Goal: Entertainment & Leisure: Consume media (video, audio)

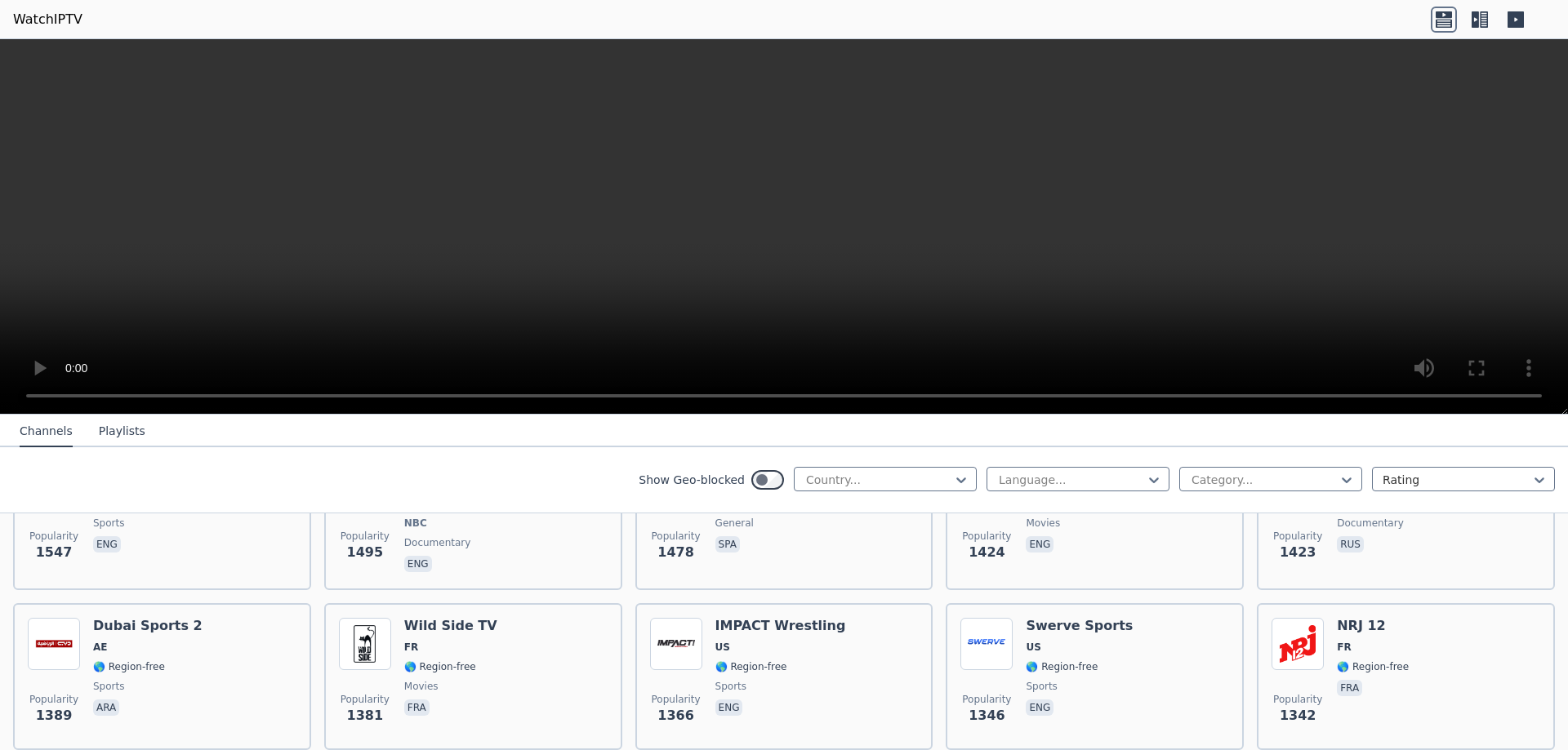
scroll to position [1796, 0]
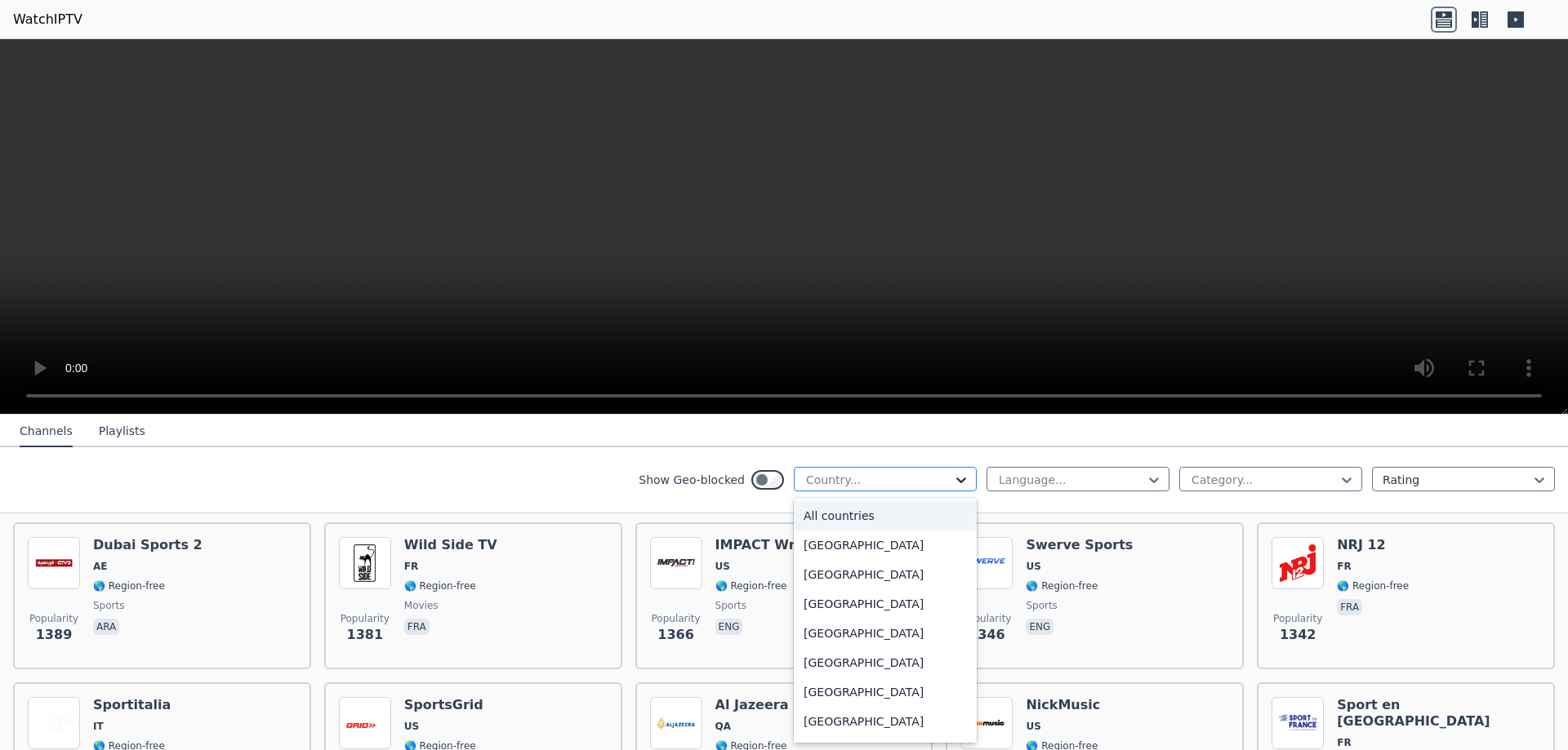
click at [956, 481] on icon at bounding box center [961, 481] width 10 height 5
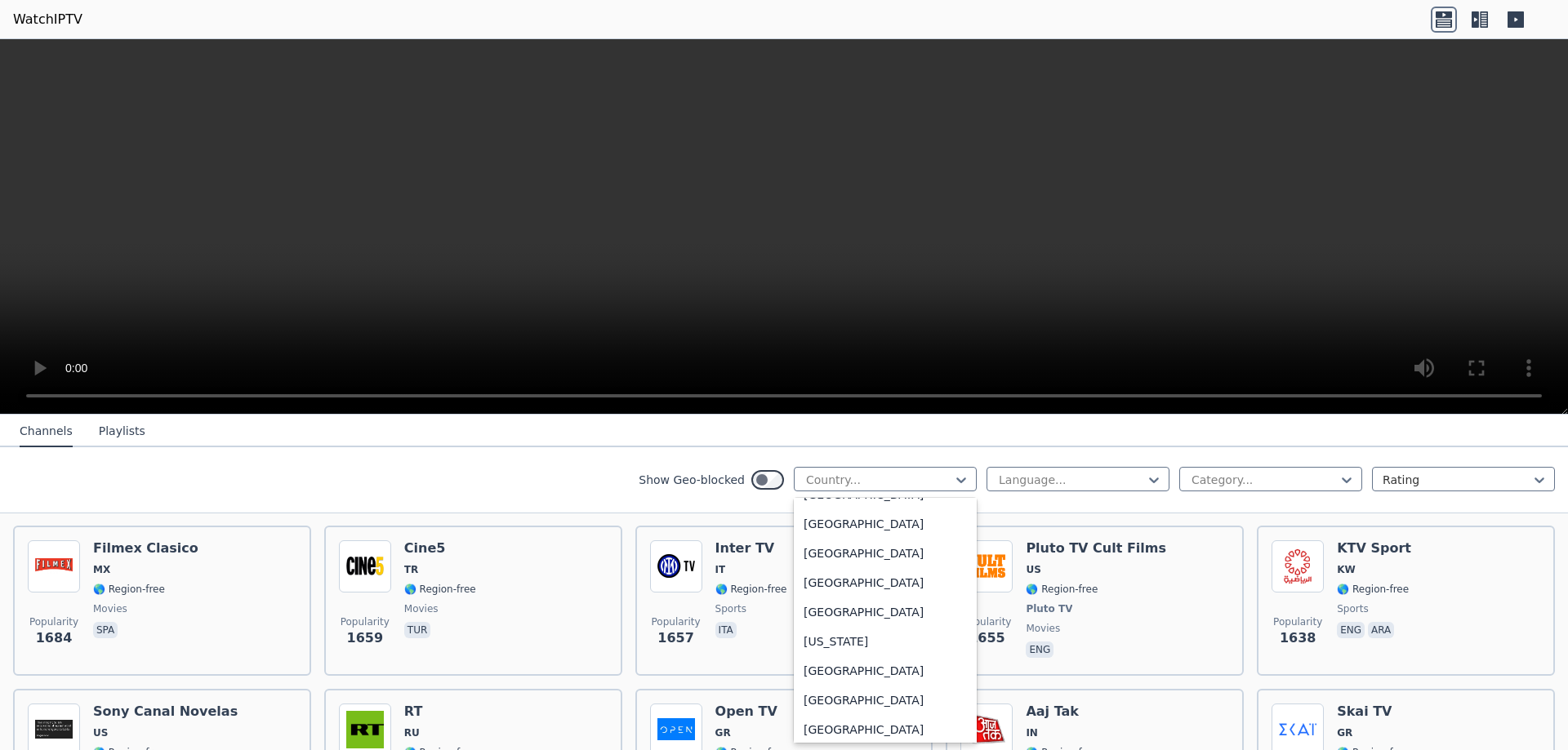
scroll to position [4282, 0]
click at [830, 696] on div "[GEOGRAPHIC_DATA]" at bounding box center [885, 688] width 183 height 29
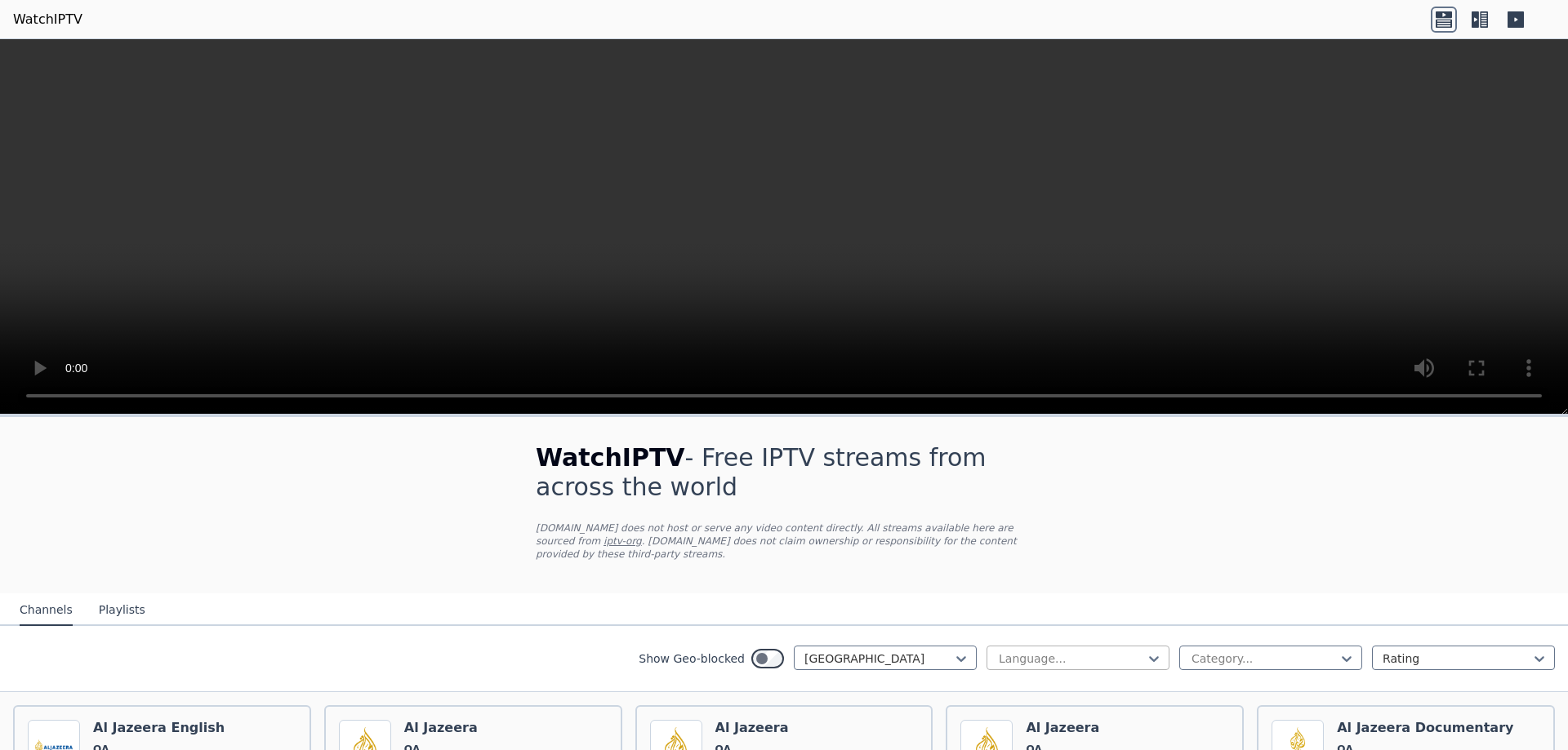
click at [1131, 651] on div at bounding box center [1071, 659] width 149 height 16
click at [1058, 711] on div "Arabic" at bounding box center [1077, 724] width 183 height 29
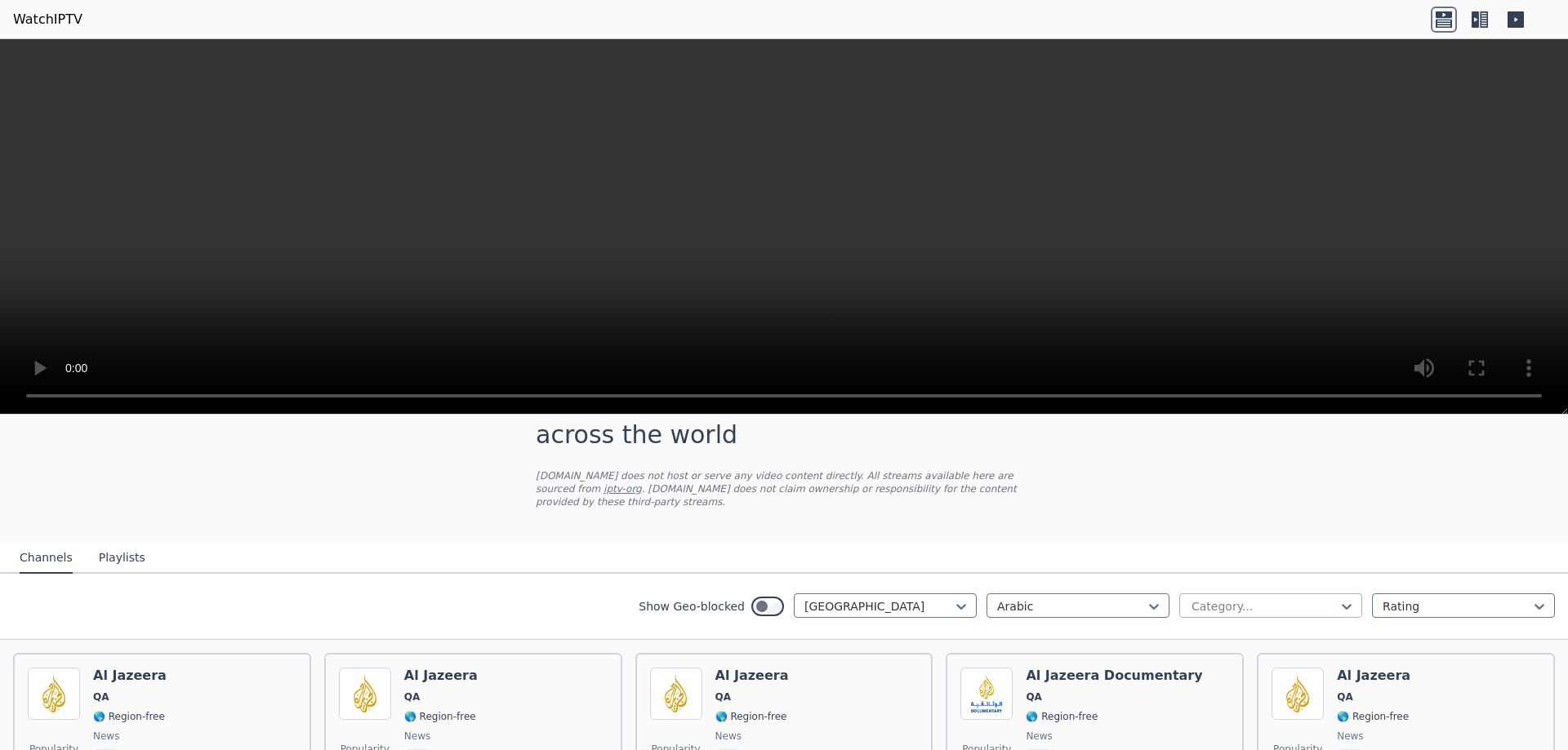
scroll to position [163, 0]
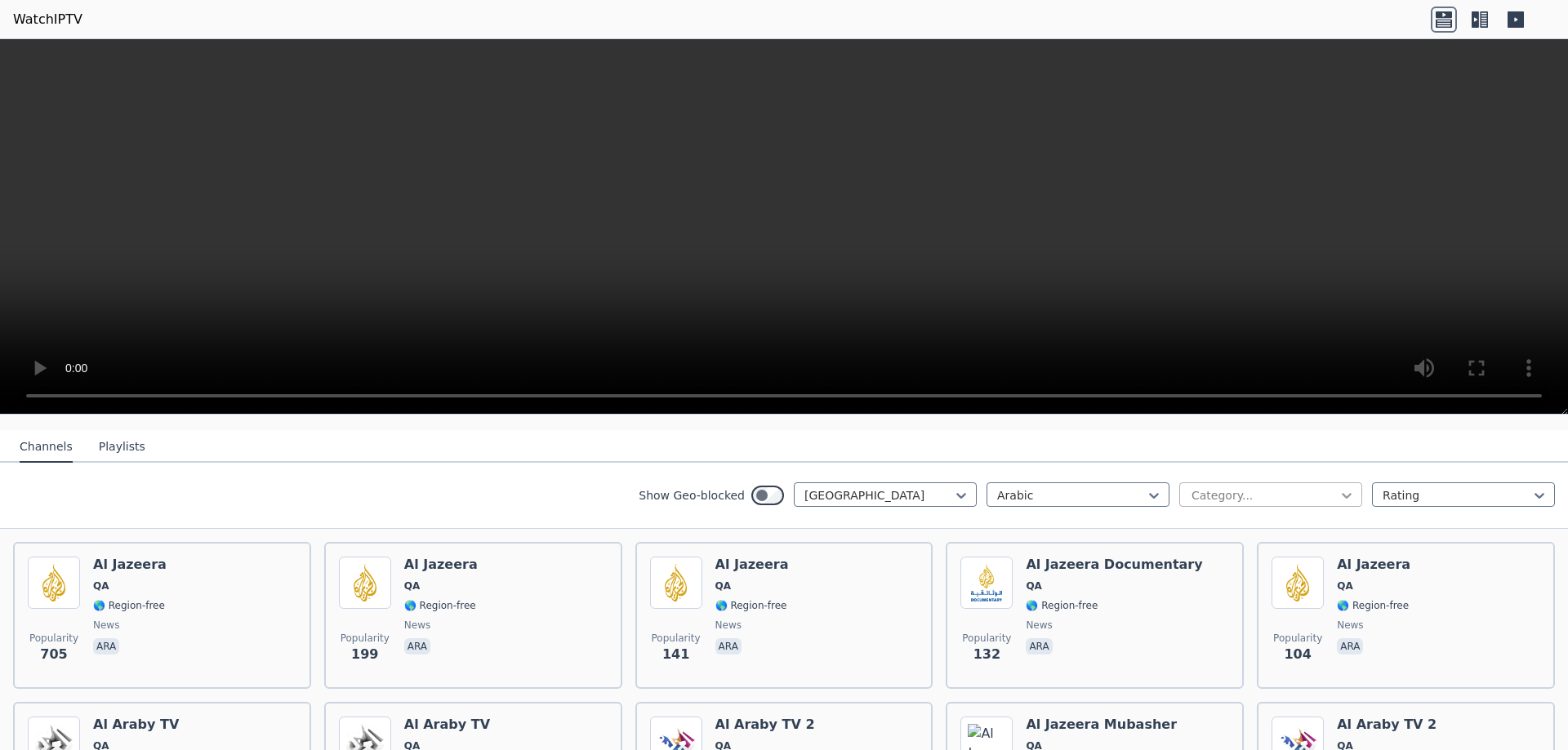
click at [1338, 488] on icon at bounding box center [1346, 496] width 16 height 16
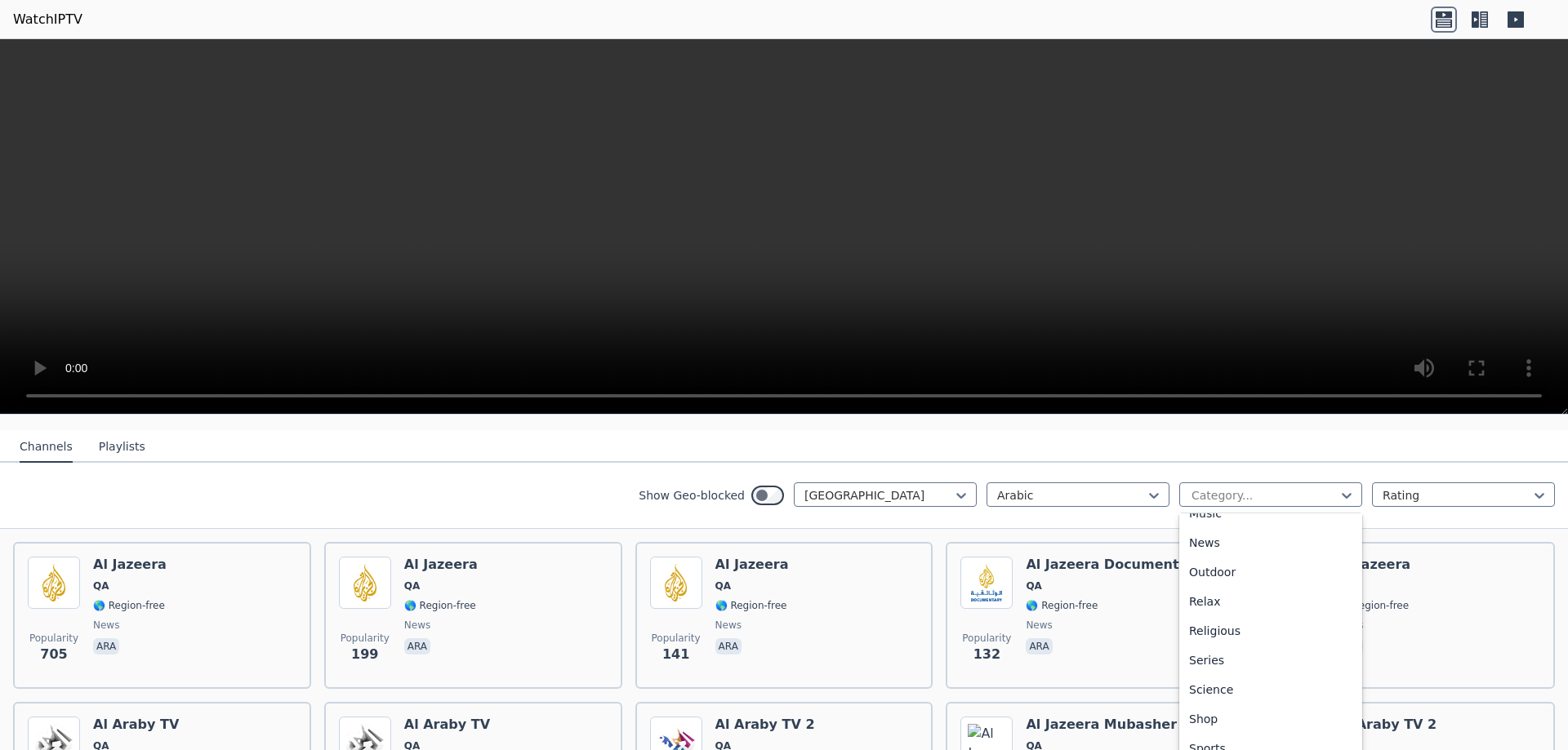
scroll to position [490, 0]
click at [1237, 735] on div "Sports" at bounding box center [1270, 746] width 183 height 29
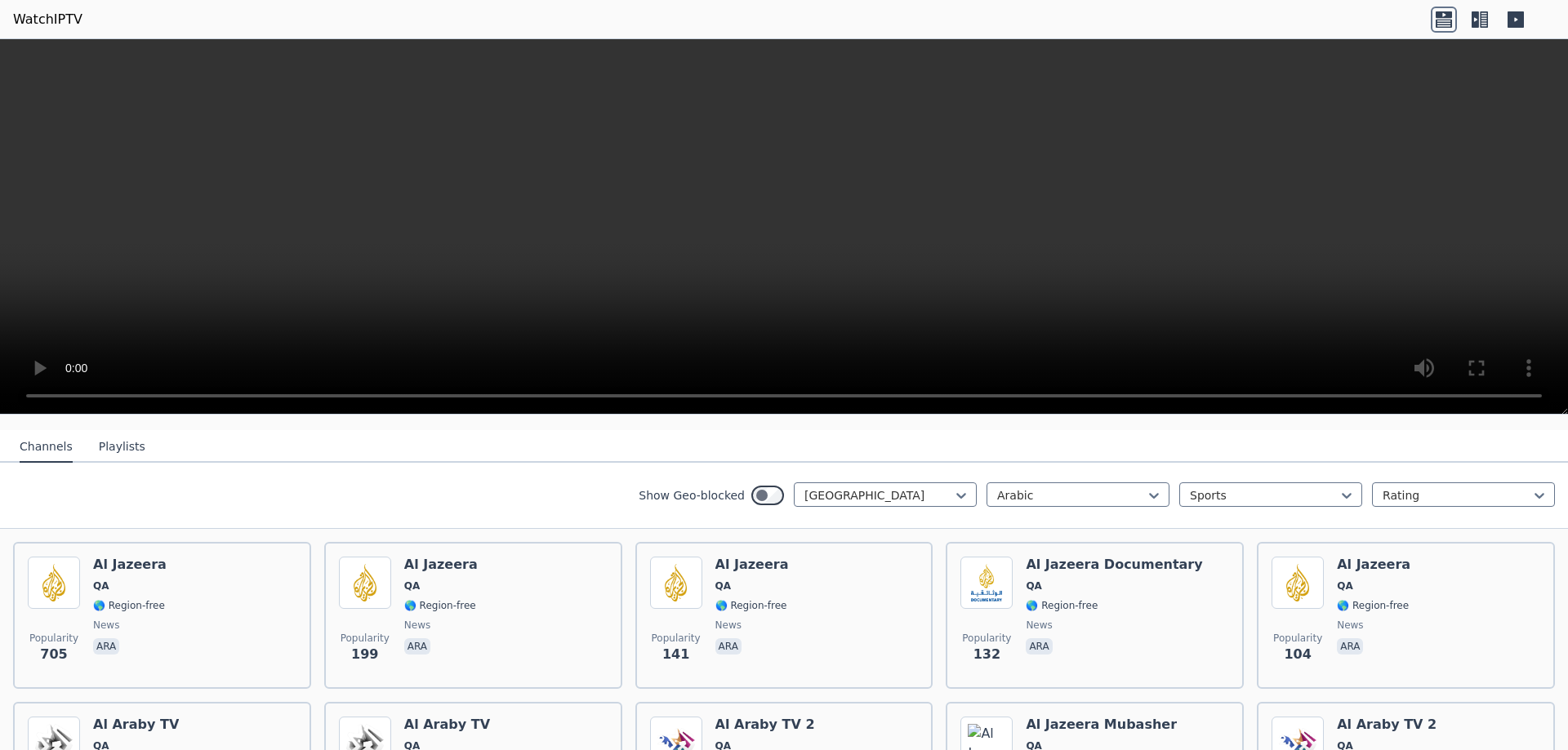
scroll to position [10, 0]
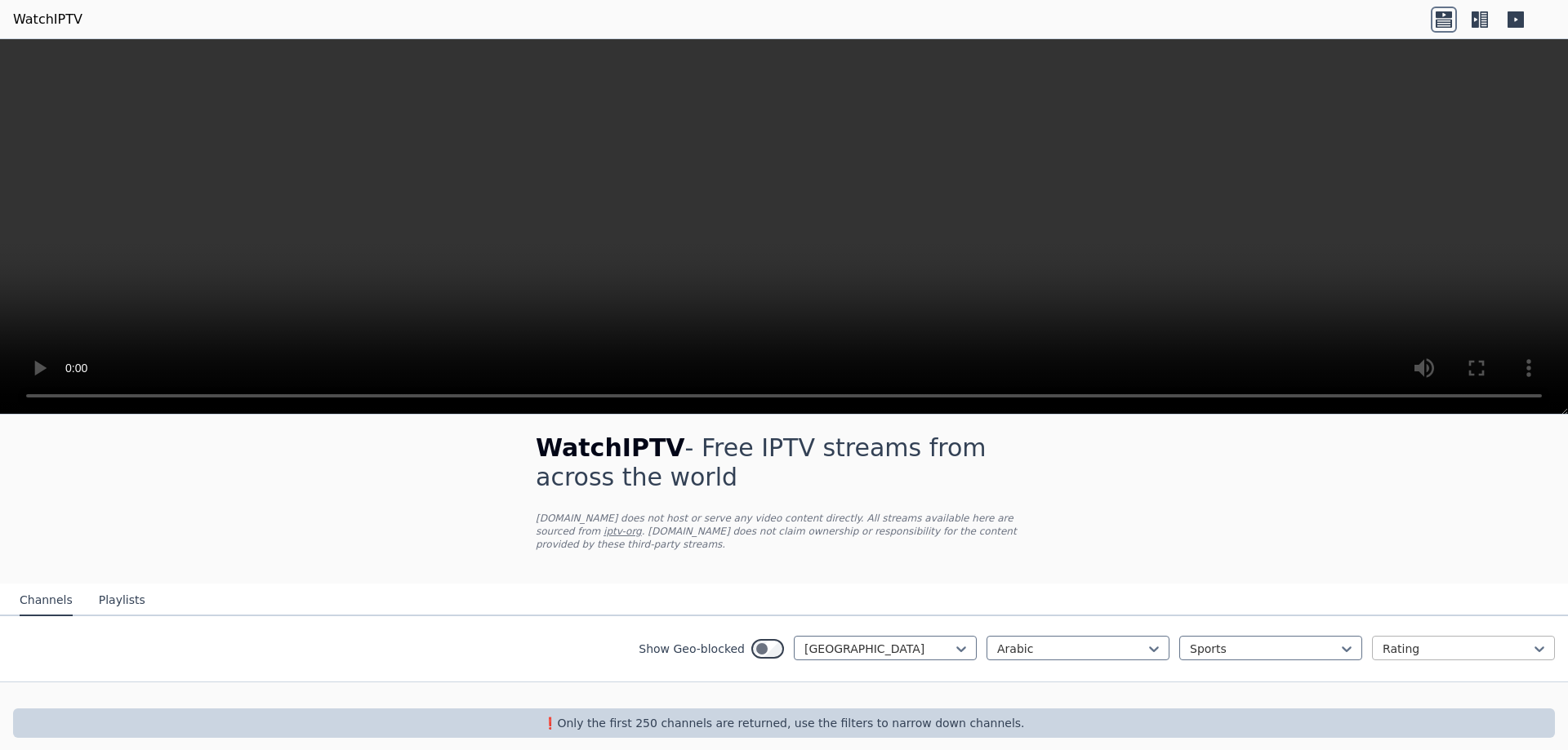
click at [1457, 643] on div at bounding box center [1457, 649] width 149 height 16
click at [1308, 489] on div "WatchIPTV - Free IPTV streams from across the world [DOMAIN_NAME] does not host…" at bounding box center [784, 586] width 1568 height 357
click at [1061, 641] on div at bounding box center [1071, 649] width 149 height 16
click at [1050, 730] on div "English" at bounding box center [1077, 743] width 183 height 29
click at [768, 636] on div "Show Geo-blocked [GEOGRAPHIC_DATA]" at bounding box center [807, 648] width 338 height 26
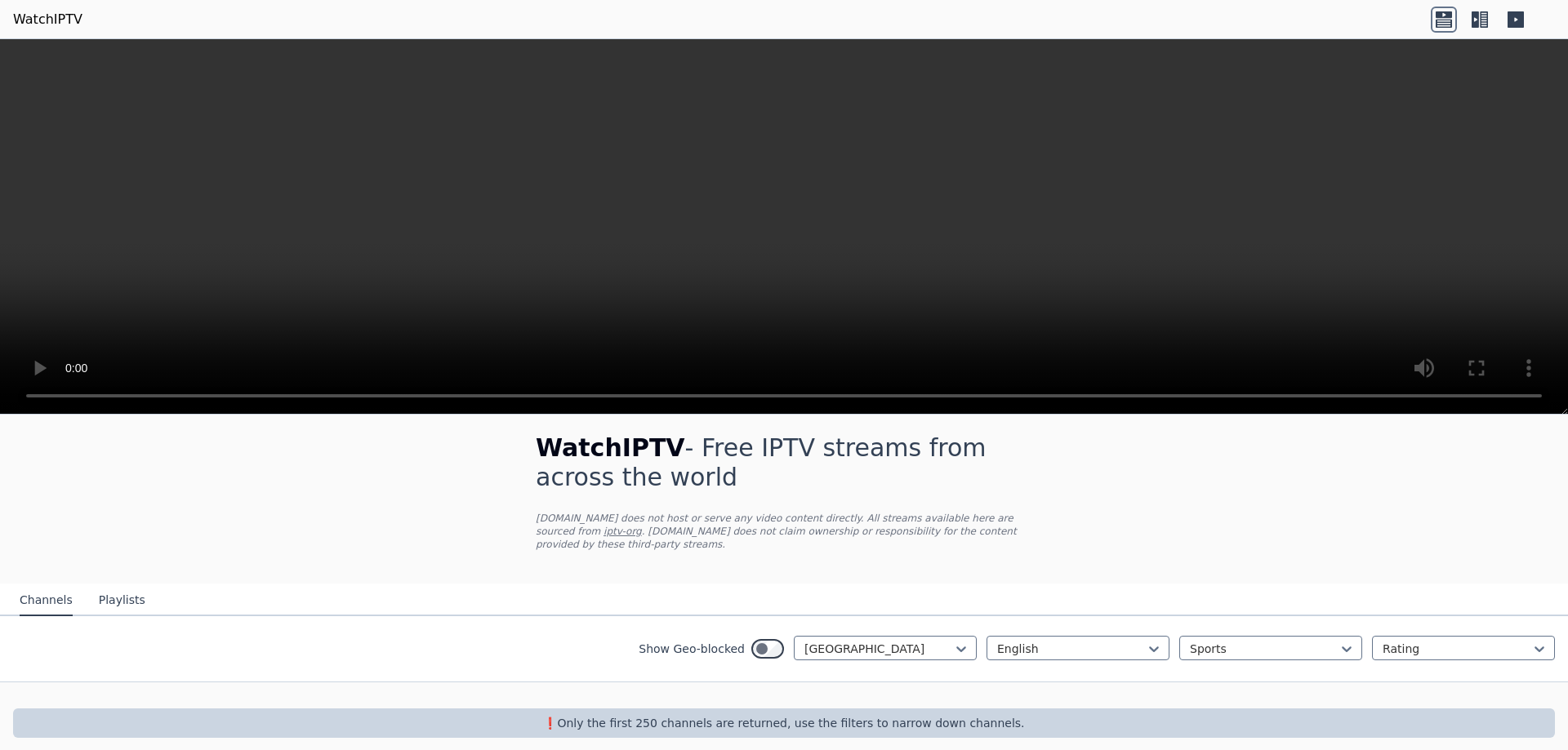
click at [1449, 648] on div "Show Geo-blocked Qatar English Sports Rating" at bounding box center [784, 649] width 1568 height 66
click at [1441, 641] on div at bounding box center [1457, 649] width 149 height 16
click at [1415, 673] on div "Name" at bounding box center [1463, 685] width 183 height 29
click at [1286, 669] on div "Show Geo-blocked Qatar English Sports Name" at bounding box center [784, 649] width 1568 height 66
click at [1289, 641] on div at bounding box center [1264, 649] width 149 height 16
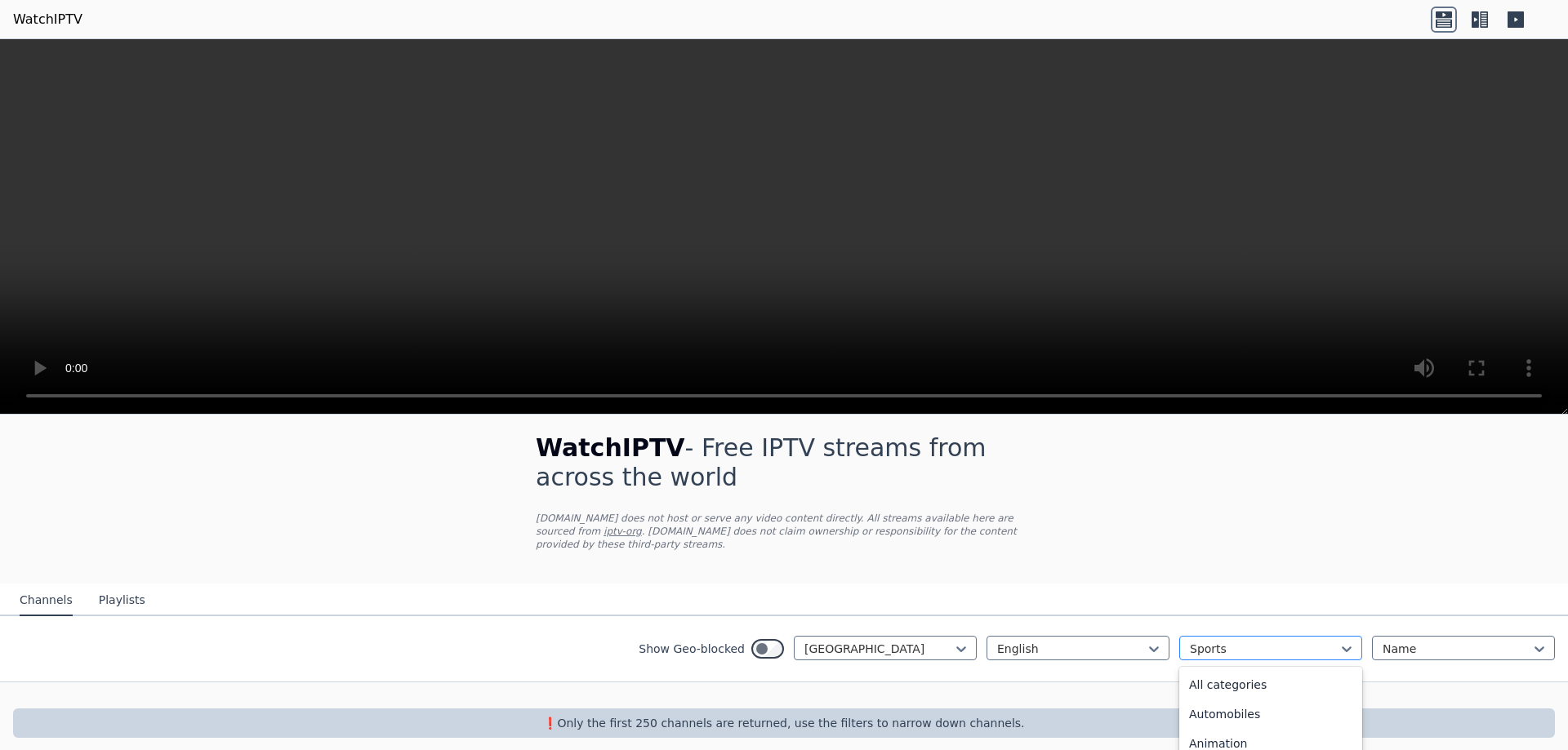
scroll to position [503, 0]
click at [1289, 641] on div at bounding box center [1264, 649] width 149 height 16
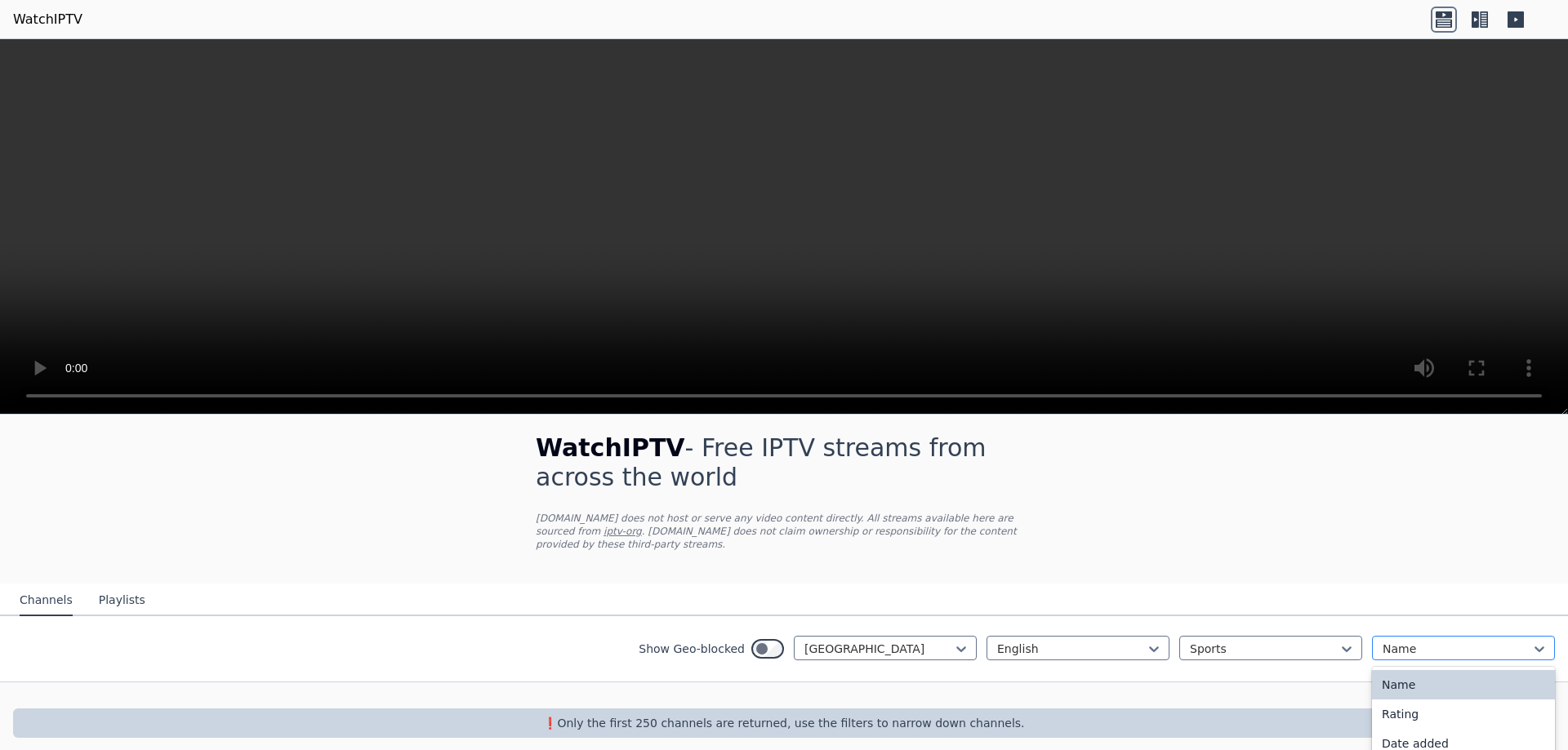
click at [1414, 641] on div at bounding box center [1457, 649] width 149 height 16
click at [1433, 731] on div "Date added" at bounding box center [1463, 743] width 183 height 29
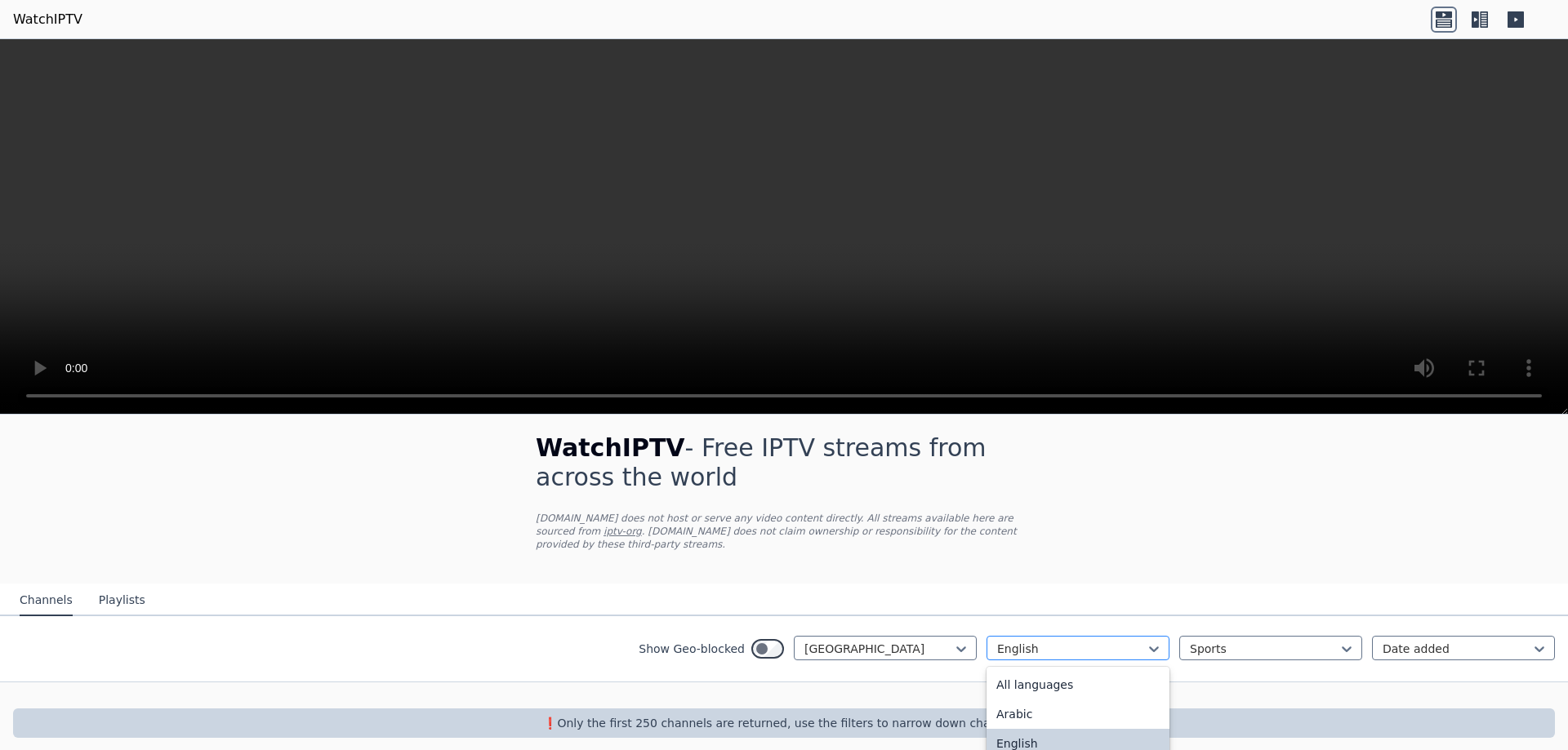
click at [1028, 641] on div at bounding box center [1071, 649] width 149 height 16
click at [1036, 671] on div "All languages" at bounding box center [1077, 685] width 183 height 29
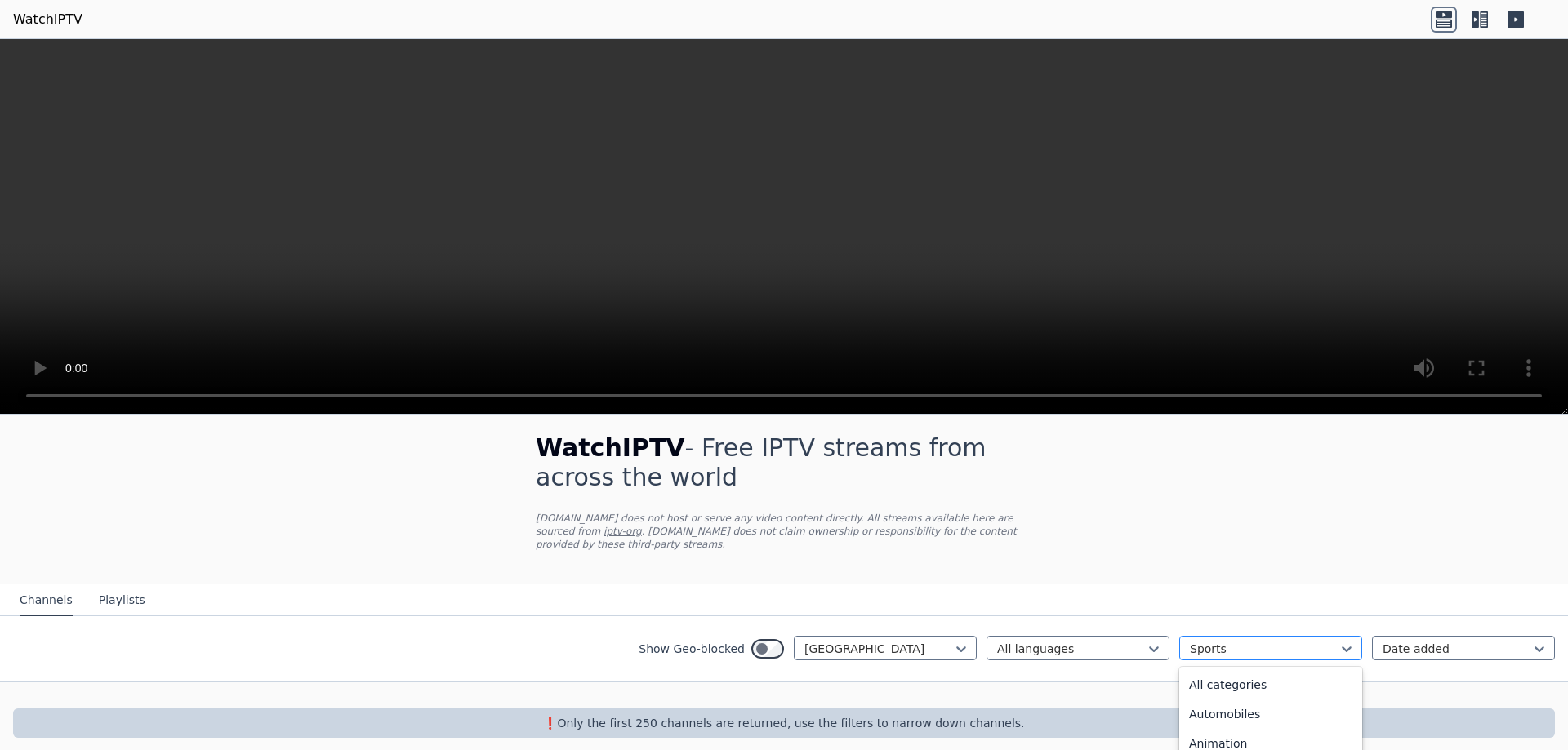
click at [1234, 641] on div at bounding box center [1264, 649] width 149 height 16
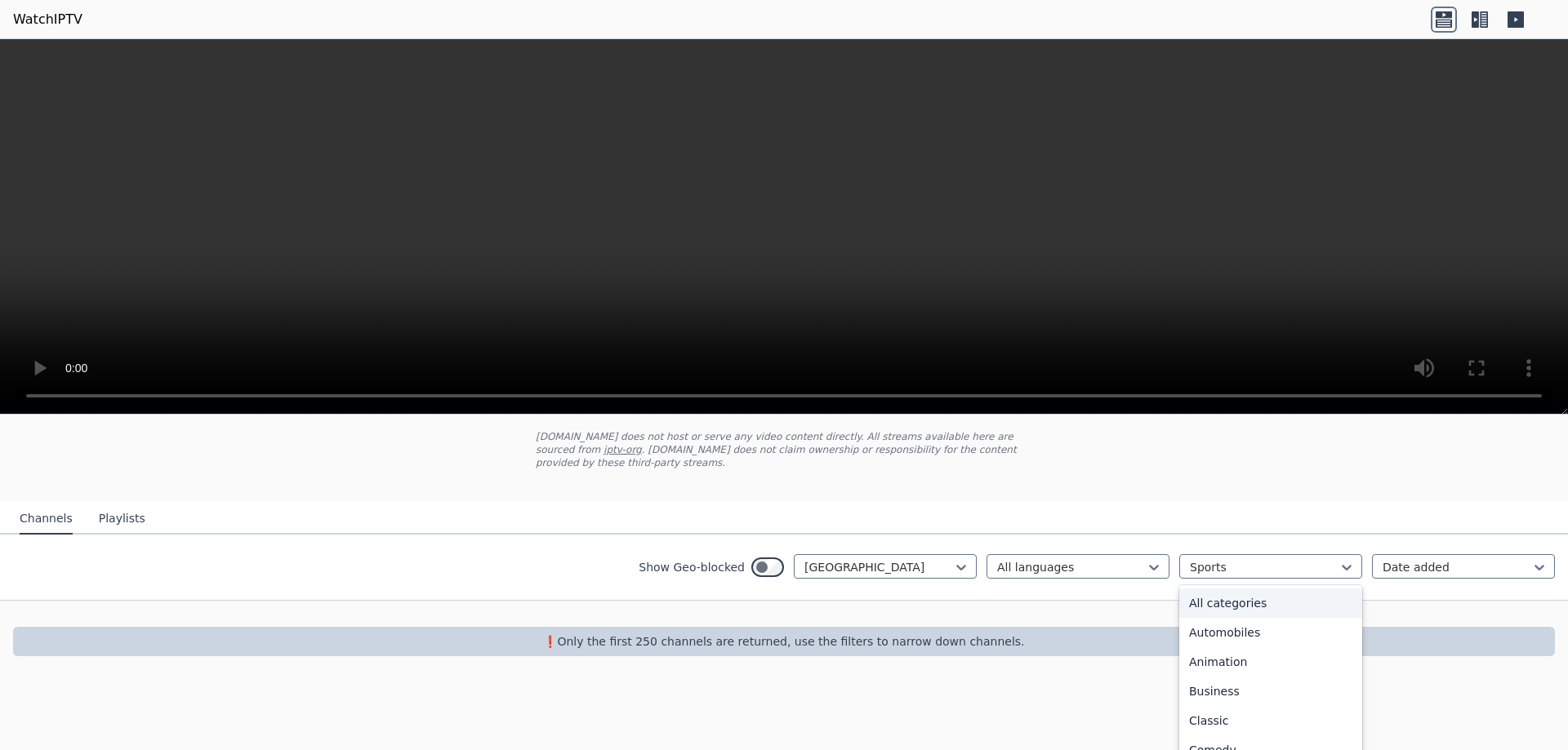
click at [1228, 604] on div "All categories" at bounding box center [1270, 603] width 183 height 29
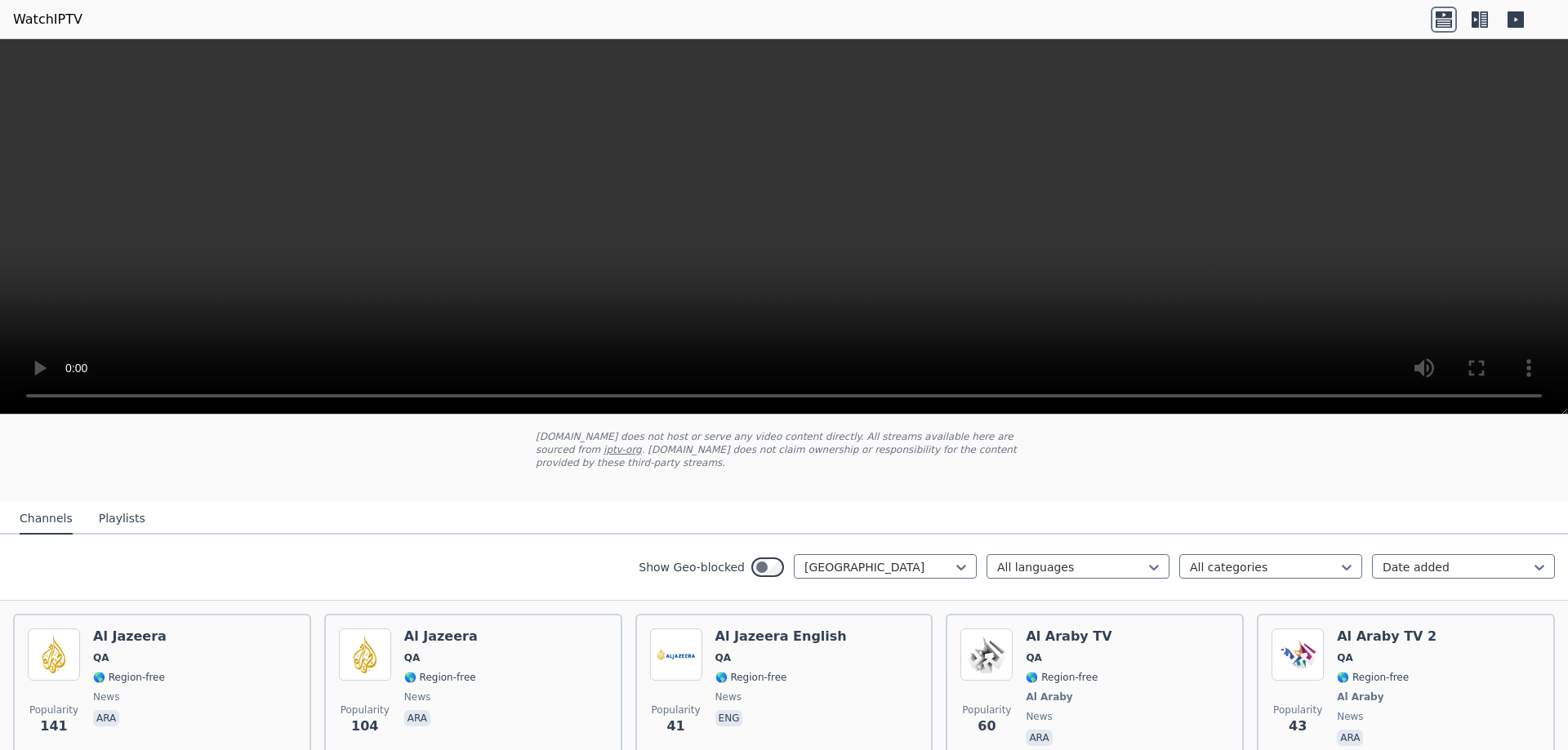
scroll to position [72, 0]
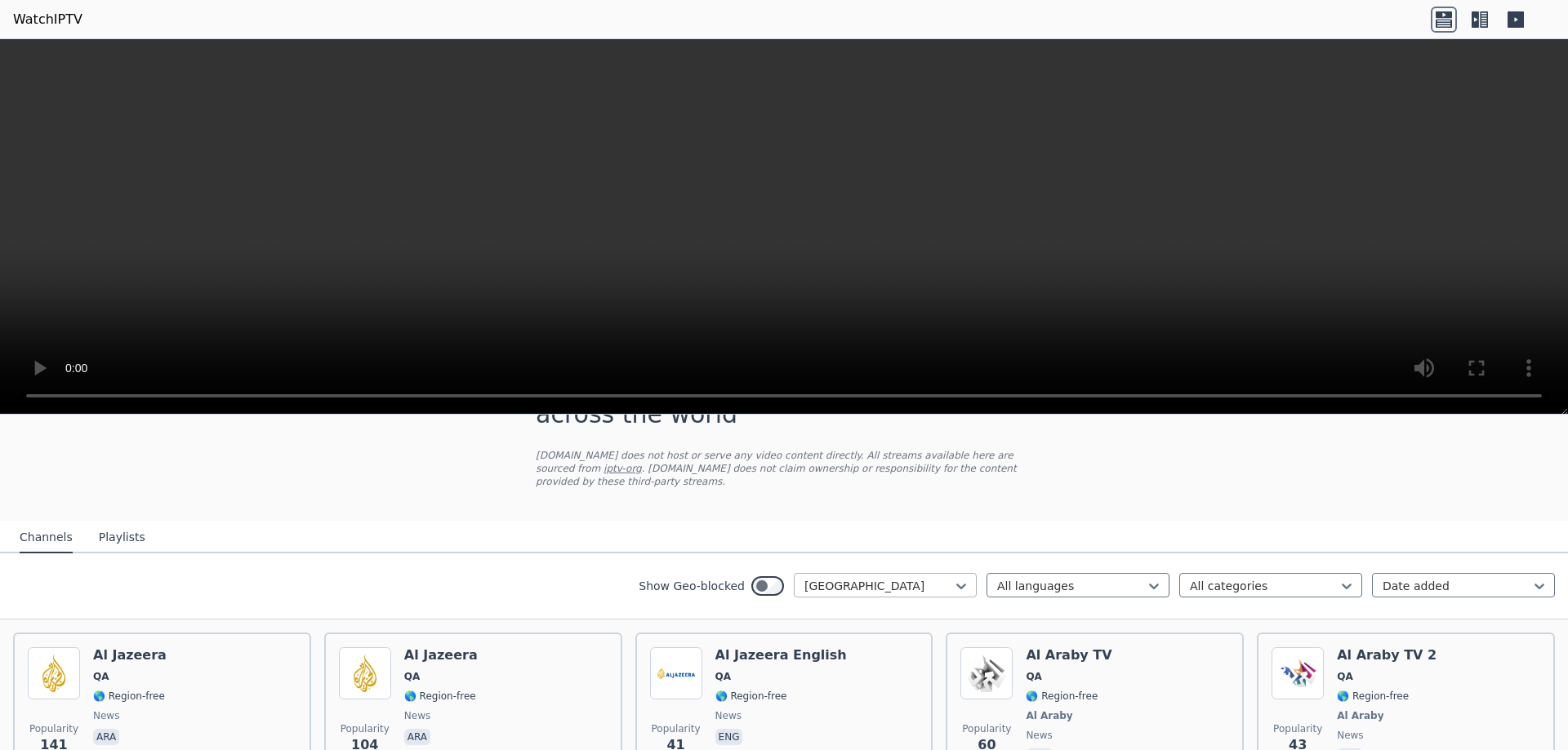
click at [874, 573] on div "[GEOGRAPHIC_DATA]" at bounding box center [885, 585] width 183 height 24
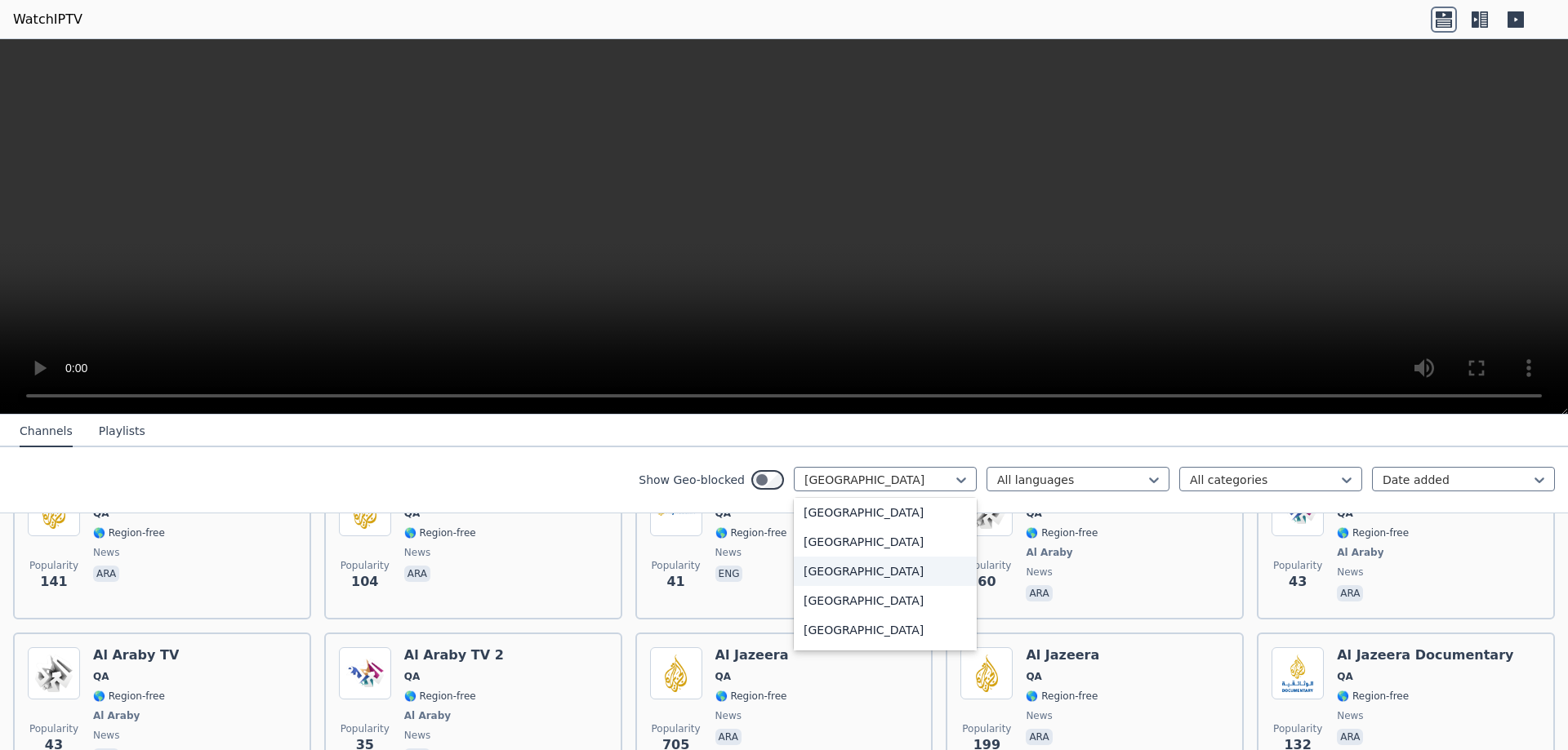
scroll to position [0, 0]
click at [836, 511] on div "All countries" at bounding box center [885, 515] width 183 height 29
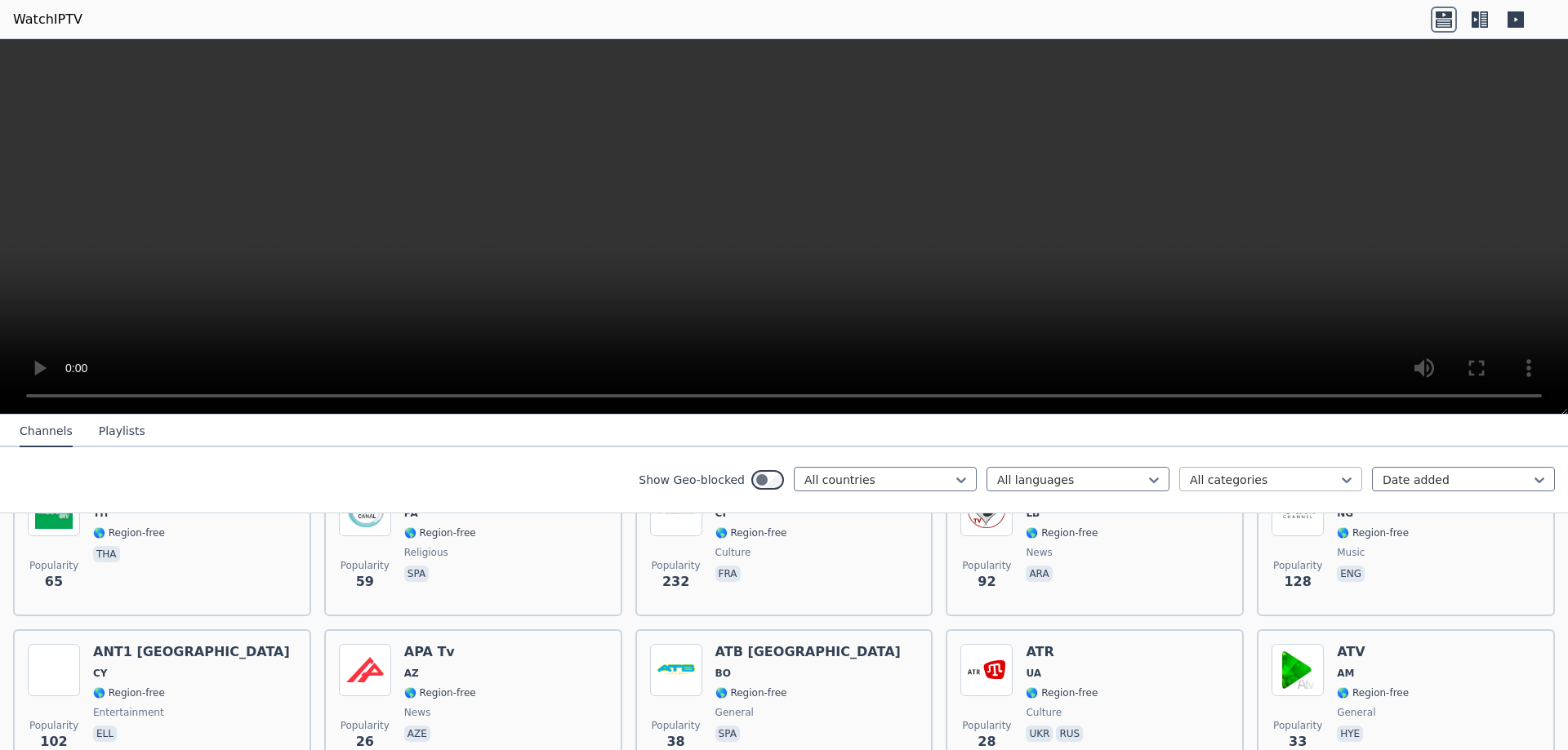
click at [1281, 483] on div at bounding box center [1264, 480] width 149 height 16
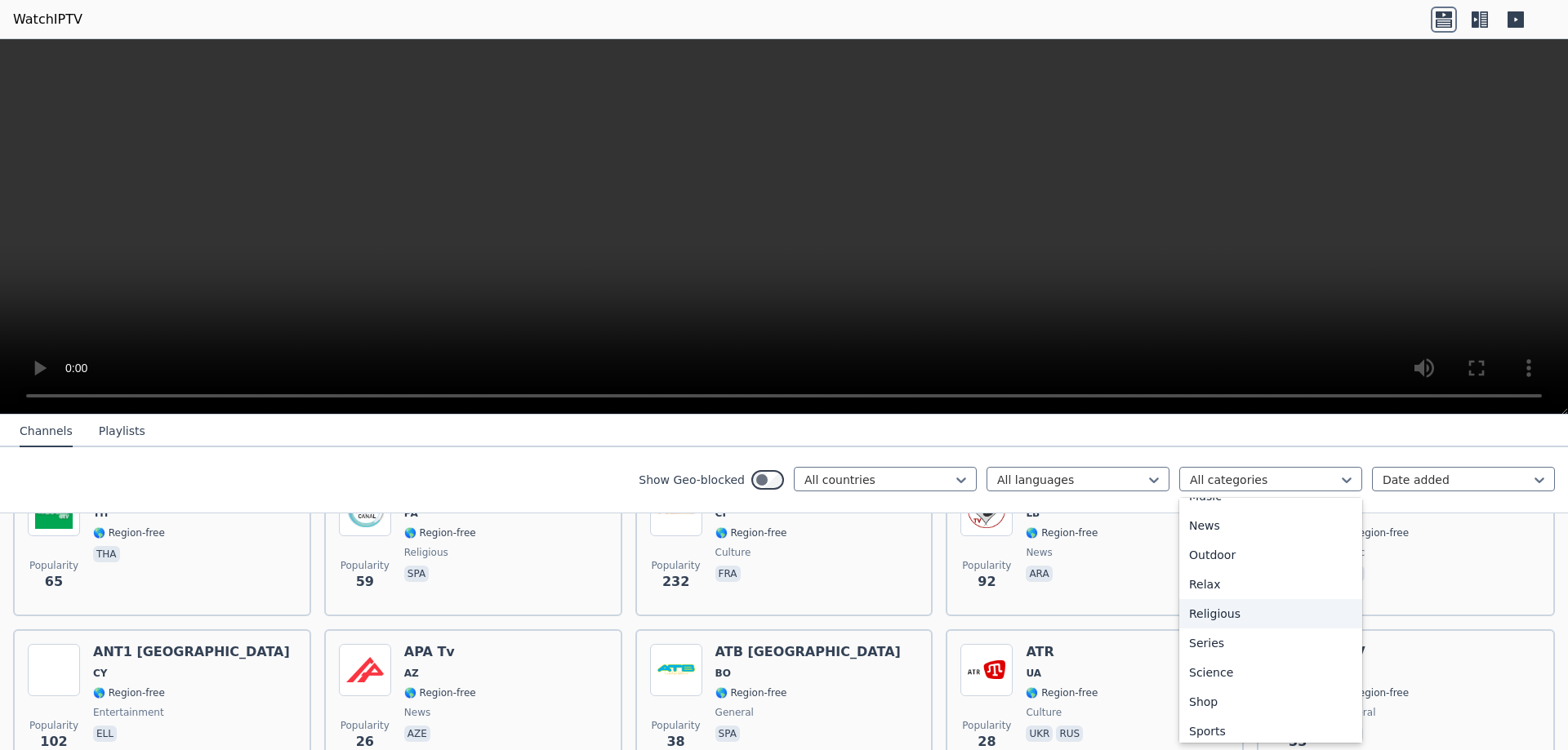
scroll to position [556, 0]
click at [1244, 663] on div "Sports" at bounding box center [1270, 666] width 183 height 29
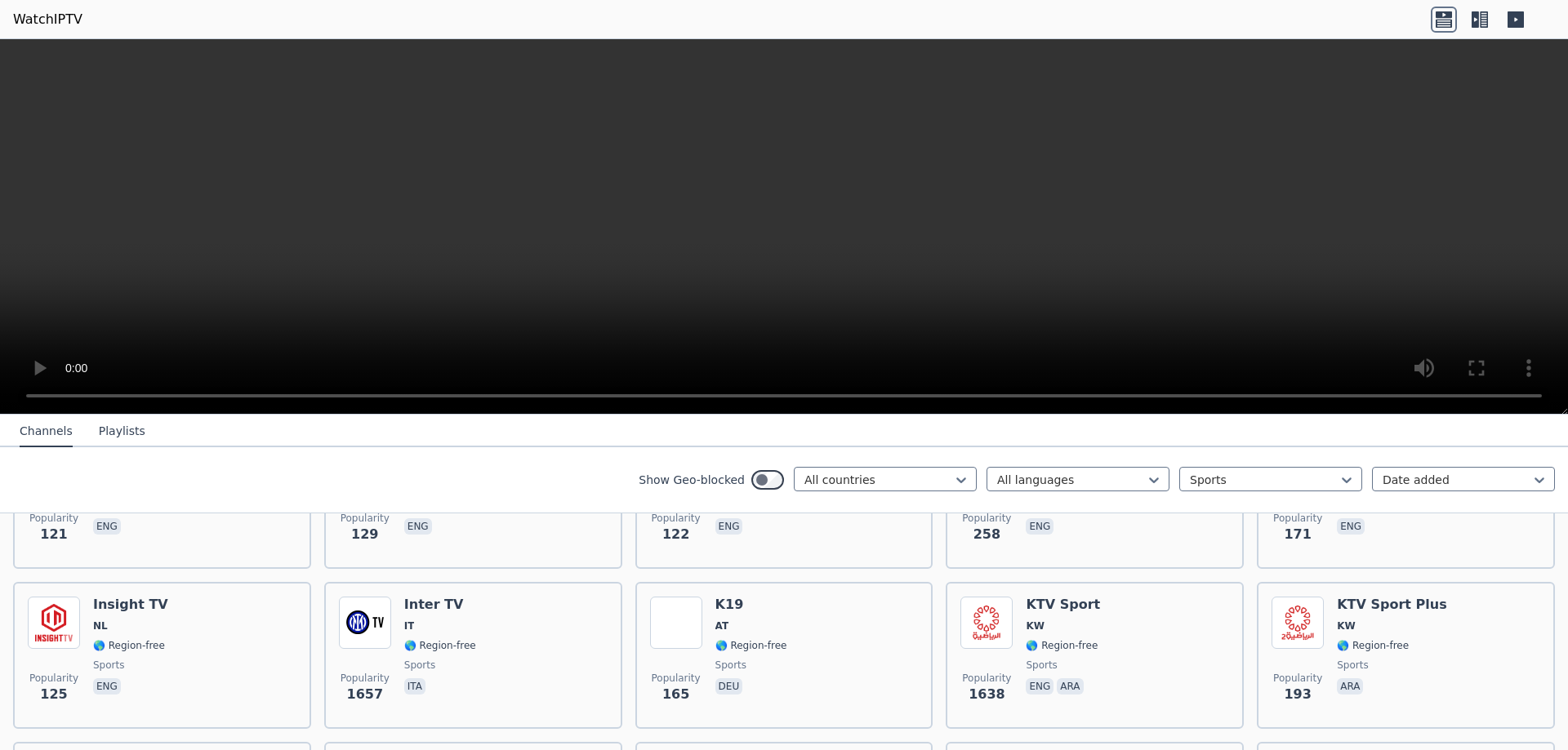
scroll to position [2336, 0]
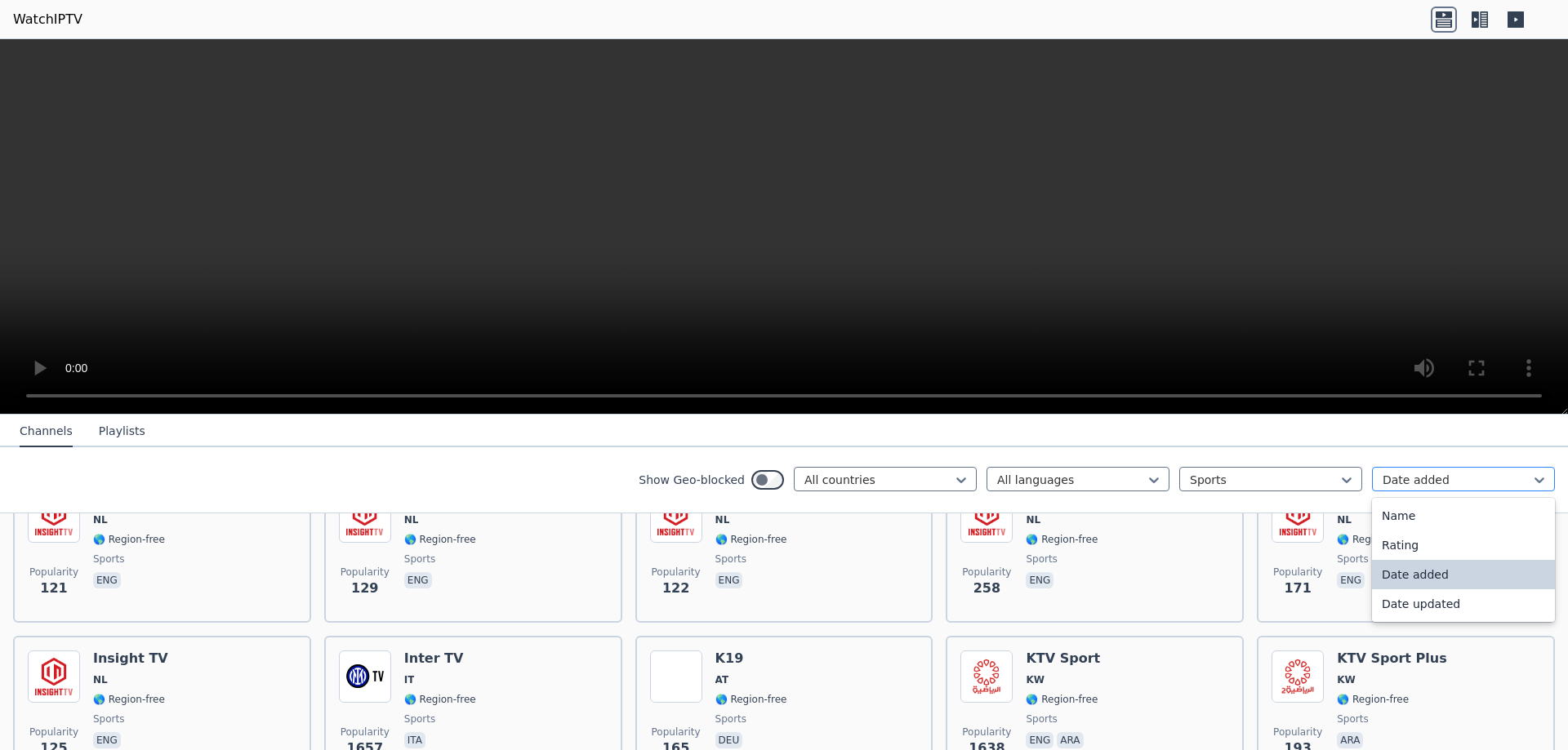
click at [1479, 473] on div "Date added" at bounding box center [1463, 479] width 183 height 24
click at [1462, 508] on div "Name" at bounding box center [1463, 515] width 183 height 29
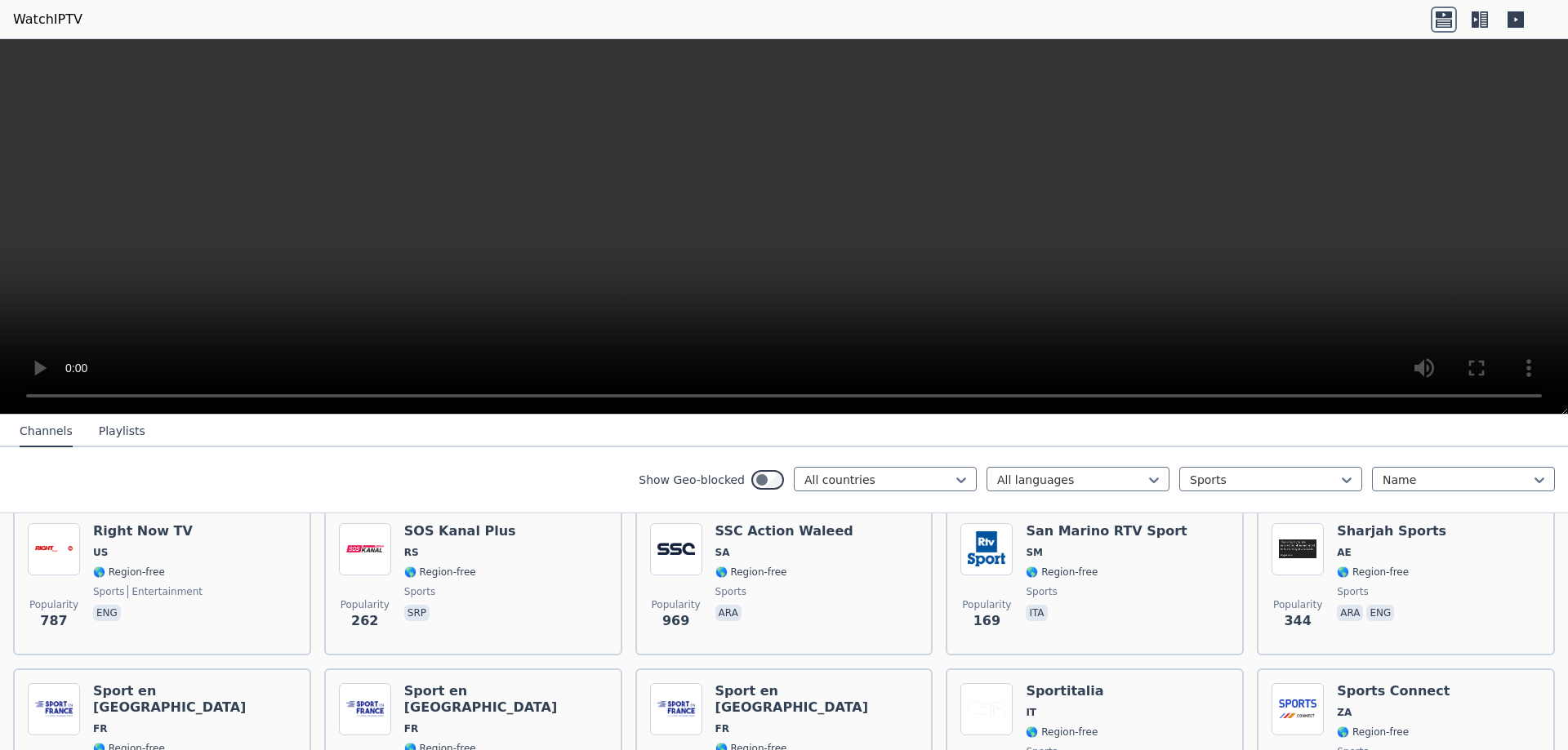
scroll to position [2588, 0]
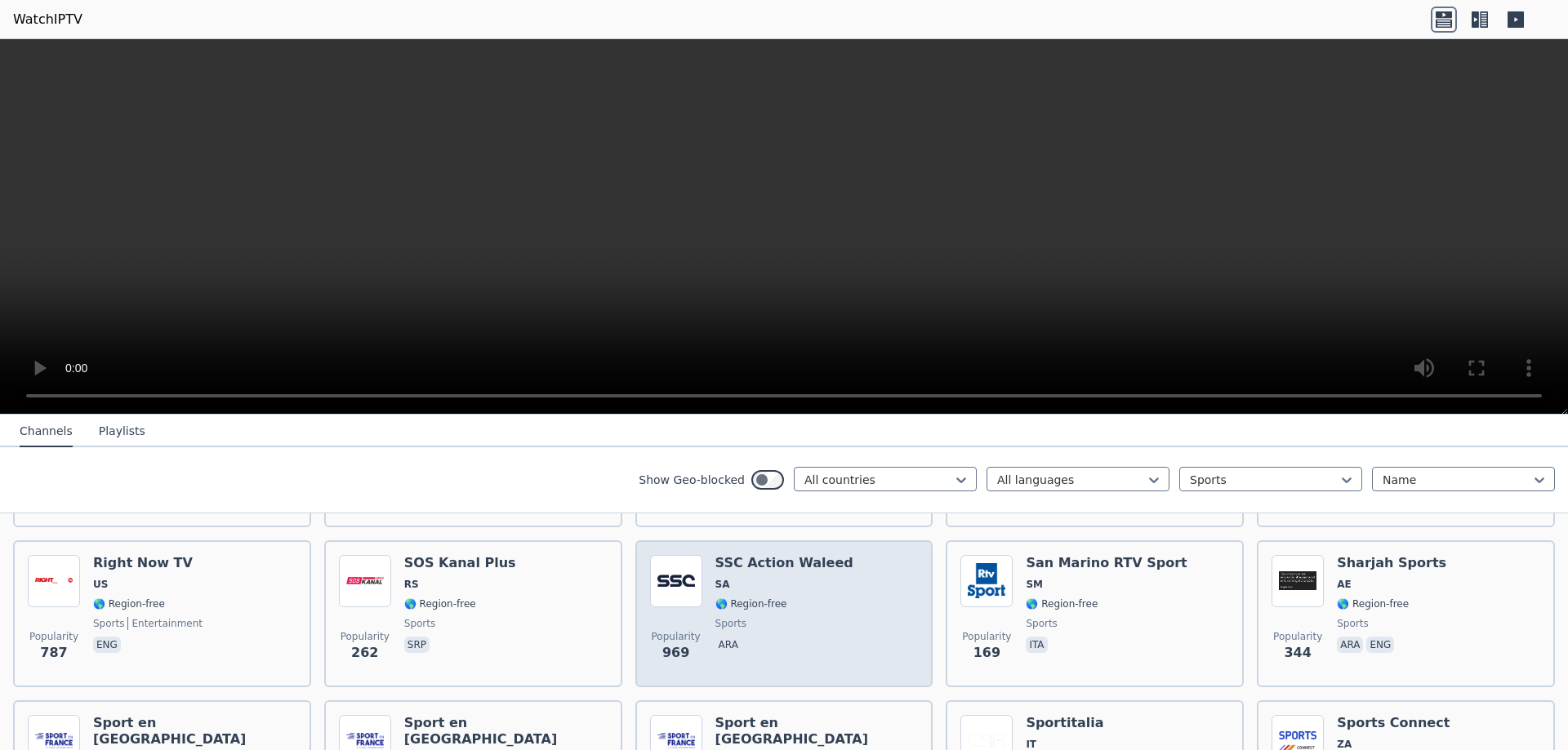
click at [864, 556] on div "Popularity 969 SSC Action Waleed SA 🌎 Region-free sports ara" at bounding box center [784, 614] width 268 height 118
click at [823, 604] on div "Popularity 969 SSC Action Waleed SA 🌎 Region-free sports ara" at bounding box center [784, 614] width 268 height 118
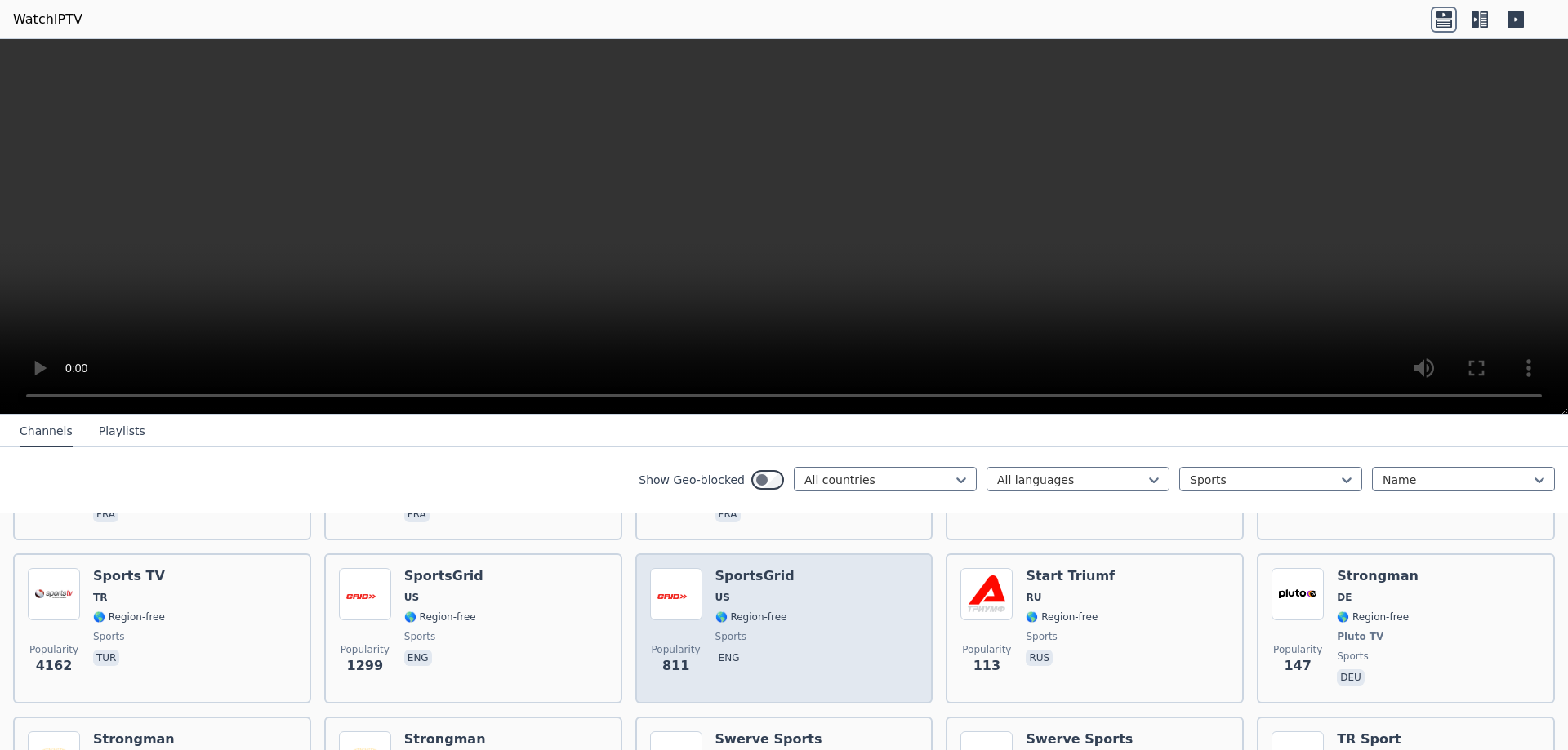
scroll to position [2914, 0]
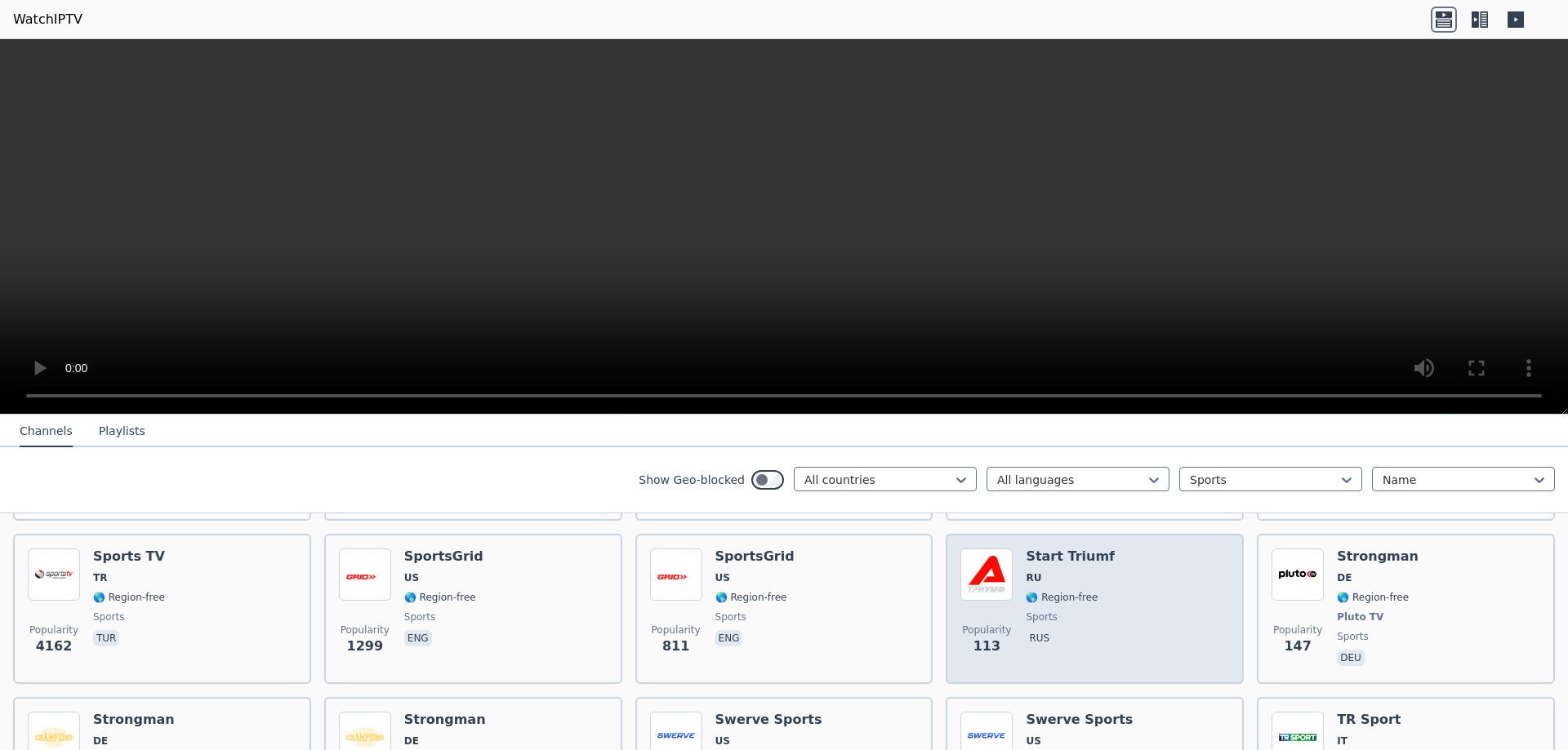
click at [1134, 595] on div "Popularity 113 Start Triumf RU 🌎 Region-free sports rus" at bounding box center [1094, 608] width 268 height 120
click at [1134, 594] on div "Popularity 113 Start Triumf RU 🌎 Region-free sports rus" at bounding box center [1094, 608] width 268 height 120
drag, startPoint x: 1130, startPoint y: 594, endPoint x: 951, endPoint y: 579, distance: 179.6
click at [1131, 596] on div "Popularity 113 Start Triumf RU 🌎 Region-free sports rus" at bounding box center [1094, 608] width 268 height 120
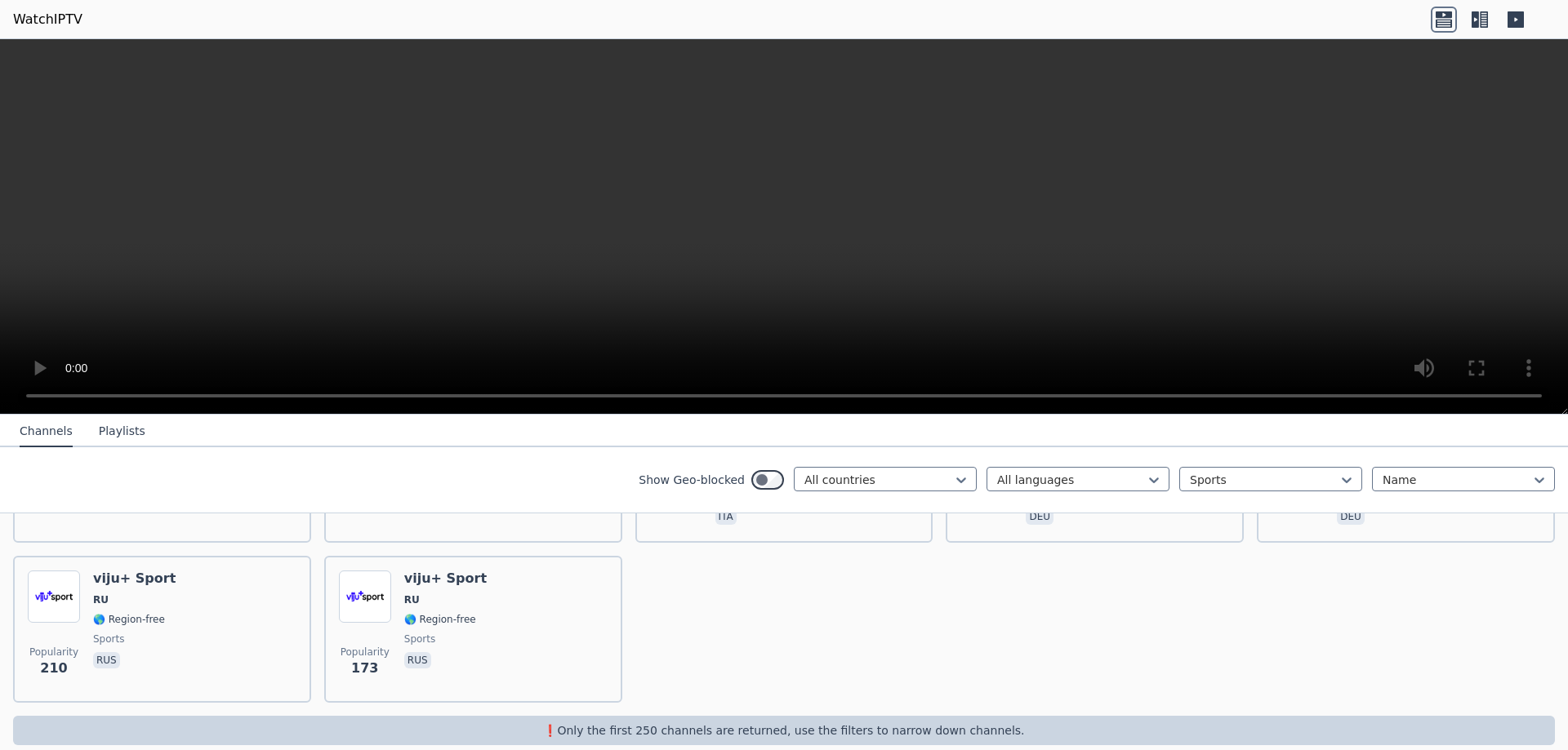
scroll to position [3713, 0]
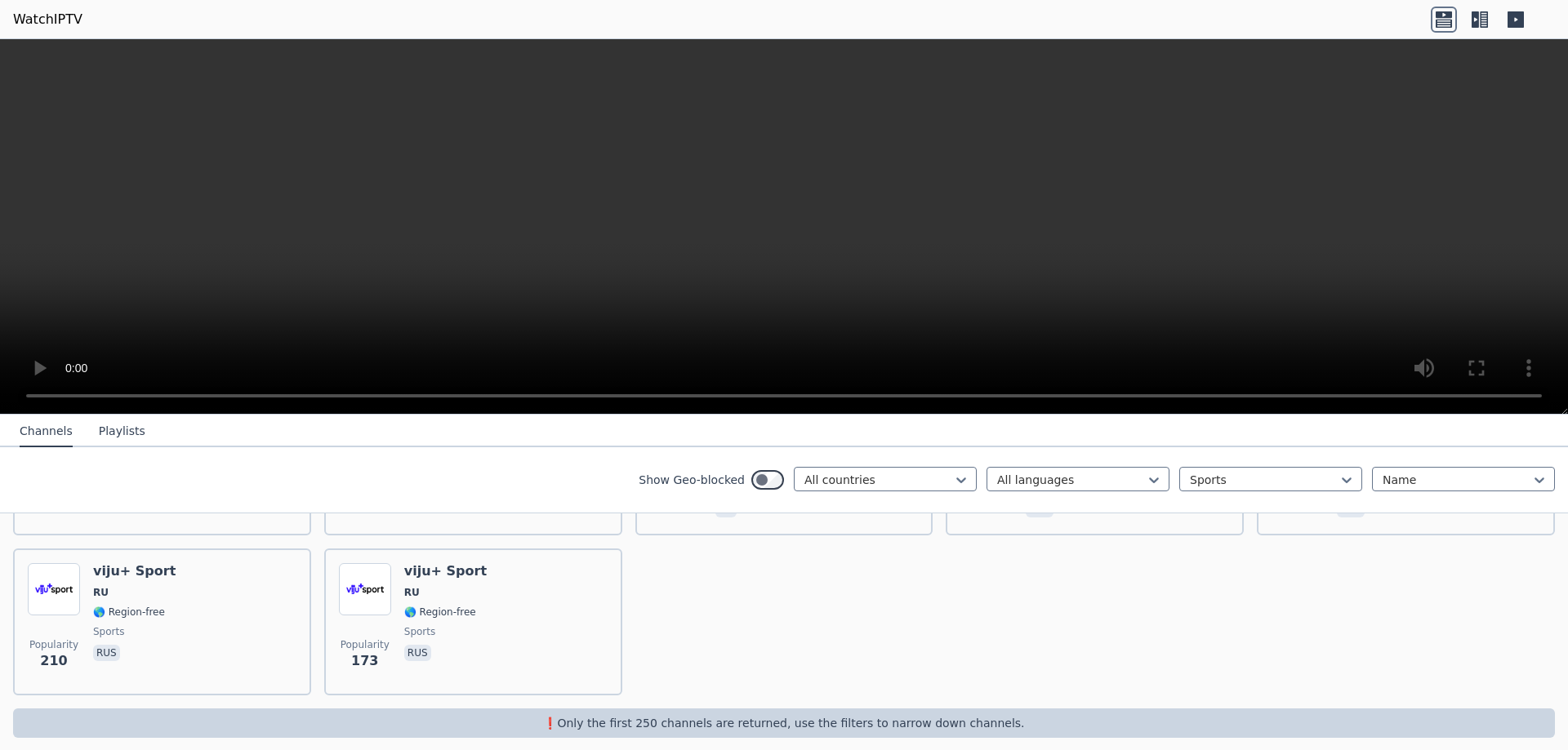
click at [114, 429] on button "Playlists" at bounding box center [122, 432] width 46 height 31
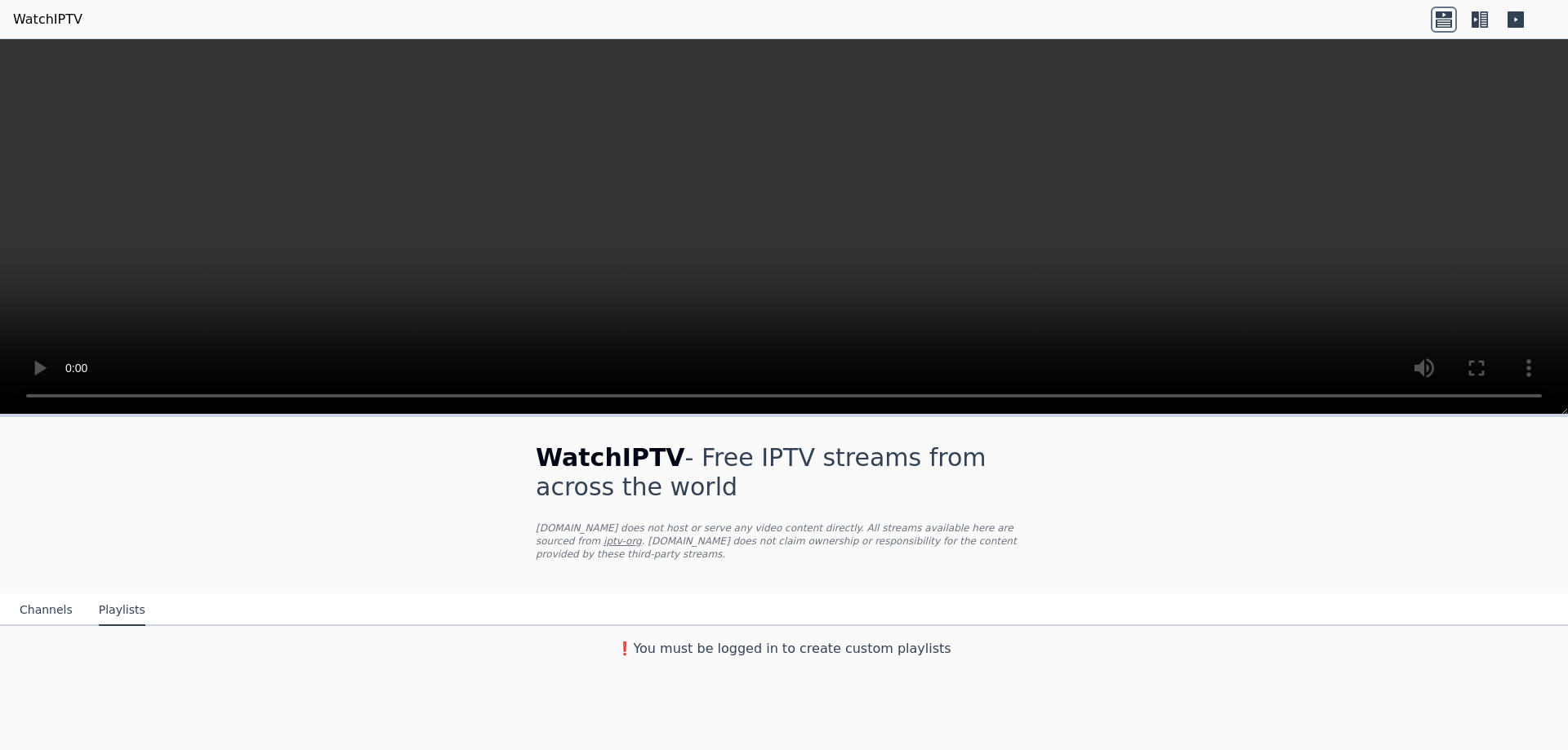
scroll to position [0, 0]
click at [40, 601] on button "Channels" at bounding box center [46, 610] width 54 height 31
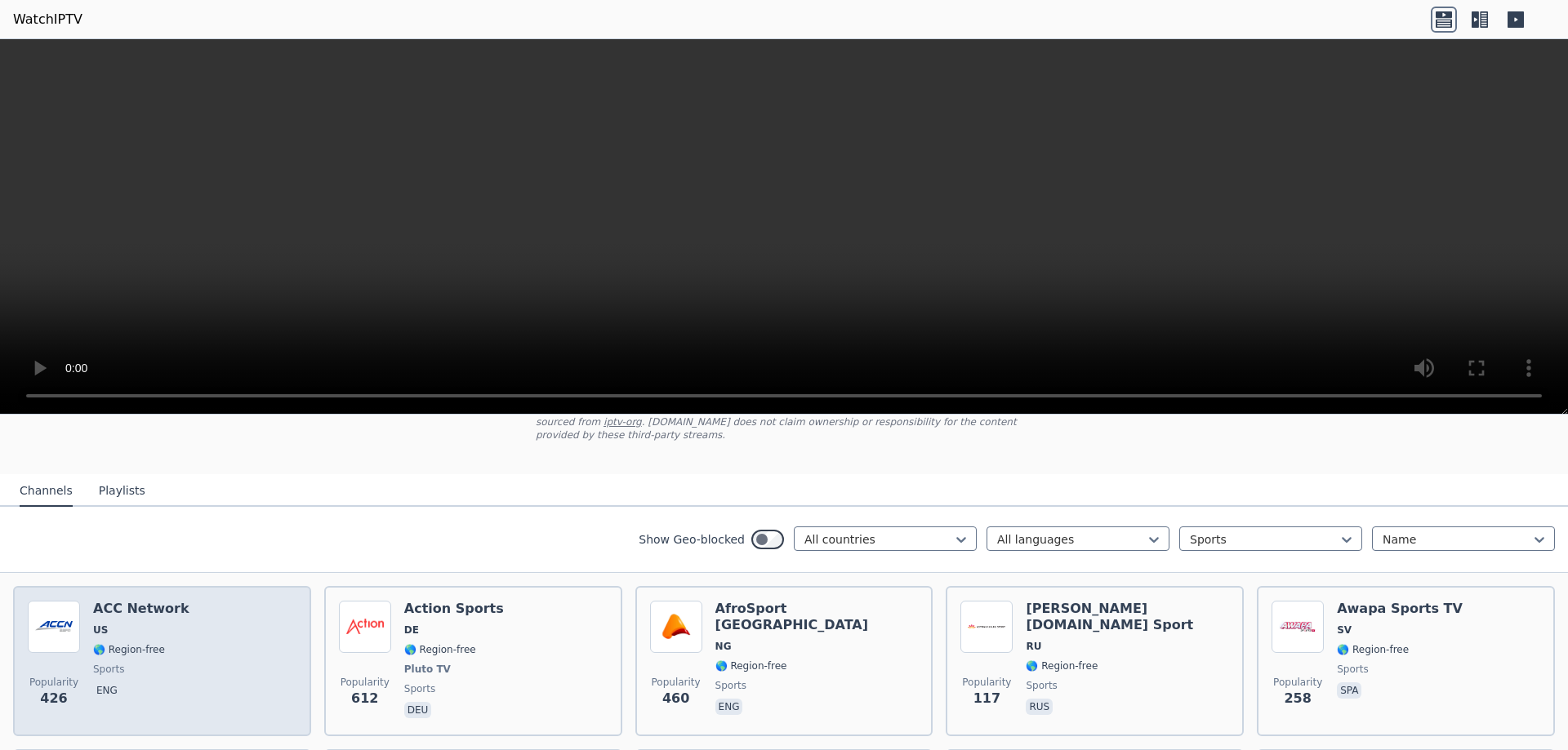
scroll to position [408, 0]
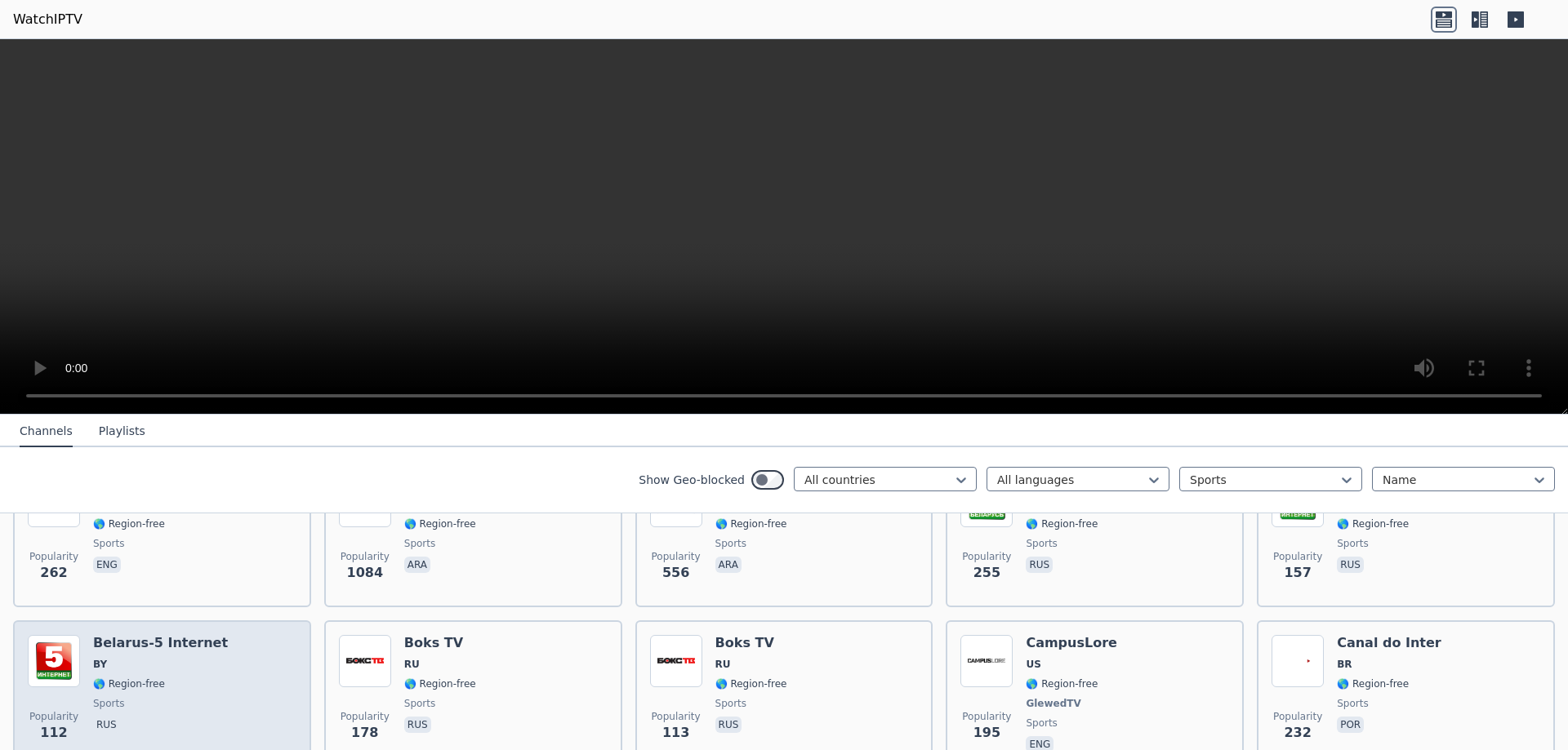
click at [157, 678] on span "🌎 Region-free" at bounding box center [160, 684] width 135 height 13
click at [160, 678] on span "🌎 Region-free" at bounding box center [160, 684] width 135 height 13
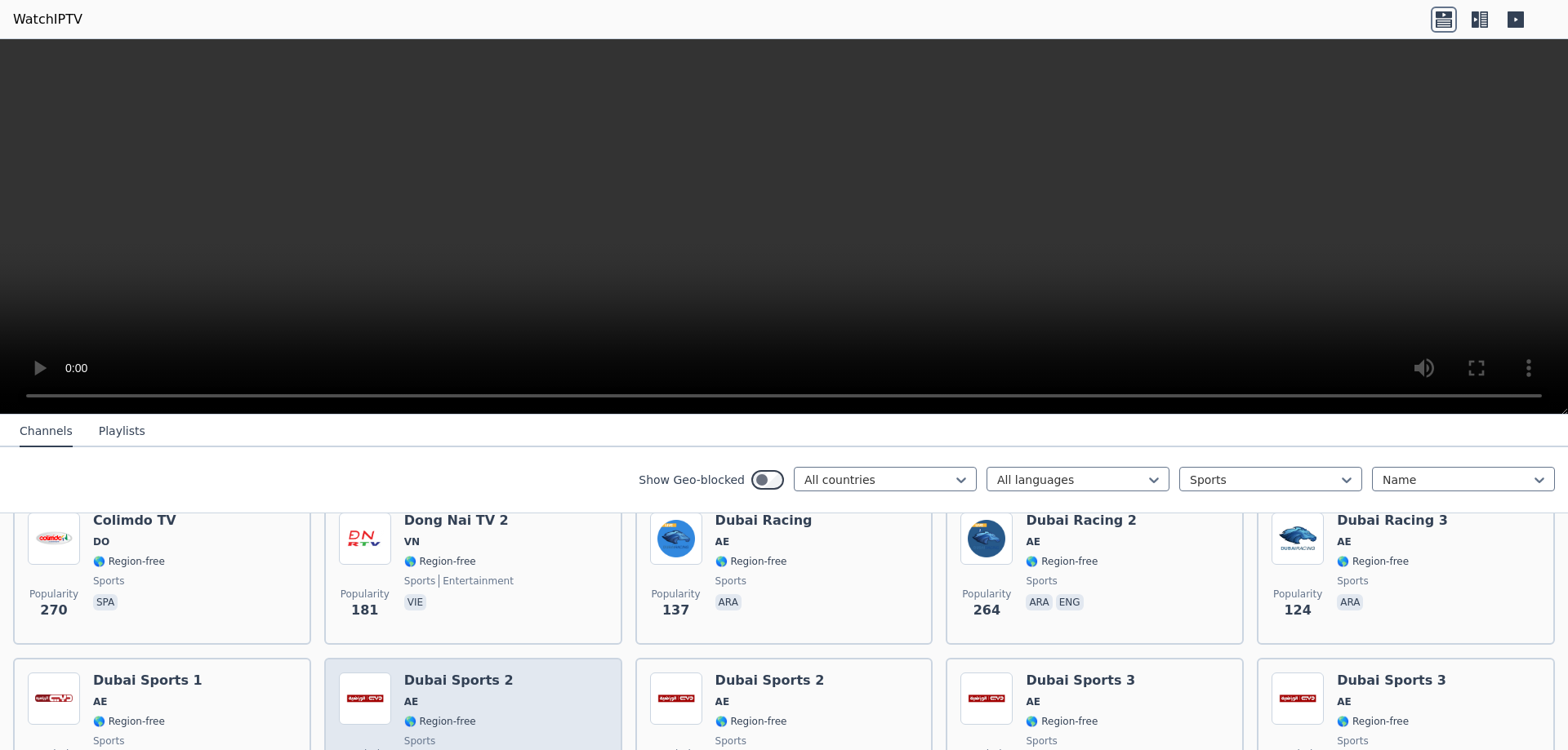
scroll to position [735, 0]
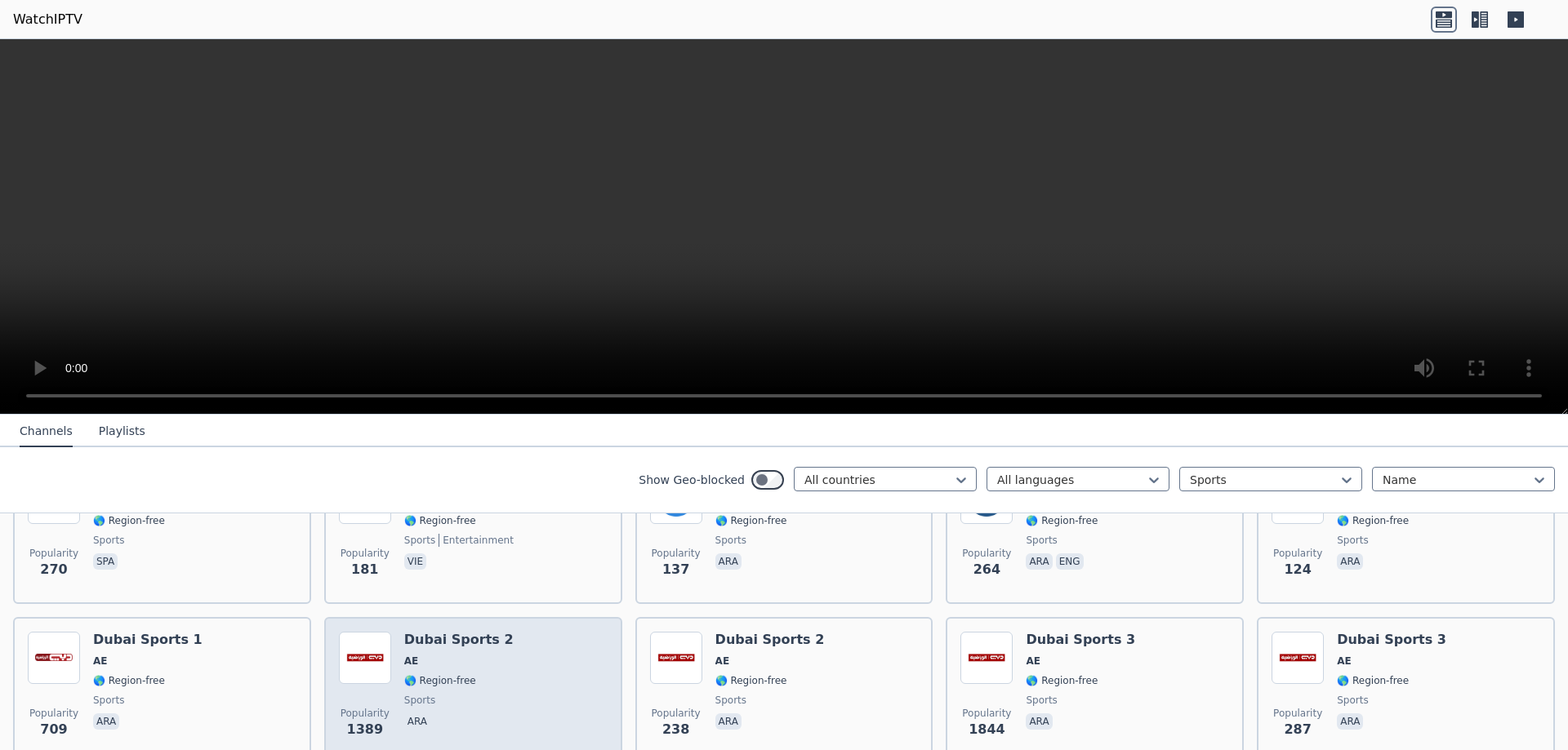
click at [440, 694] on span "sports" at bounding box center [458, 700] width 110 height 13
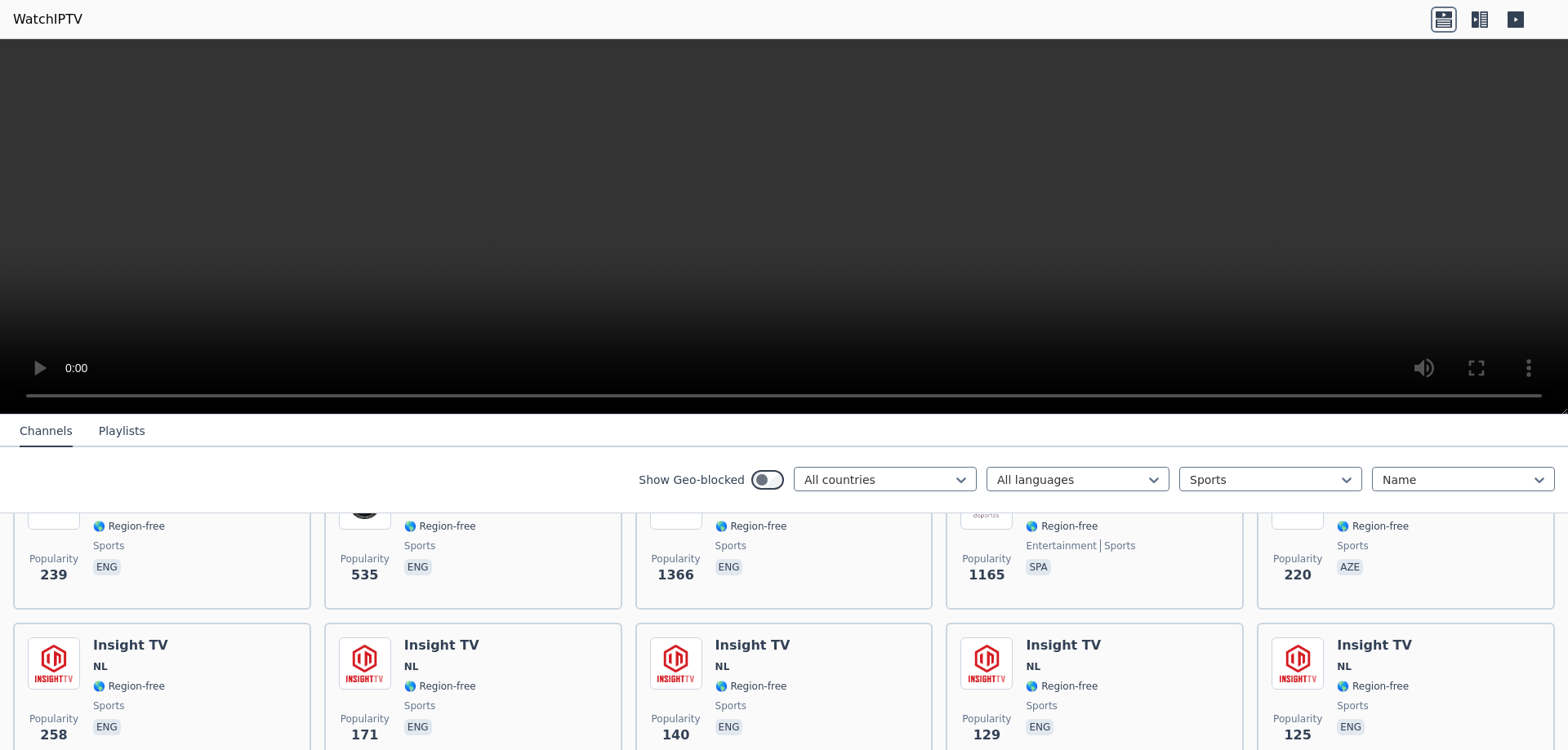
scroll to position [1224, 0]
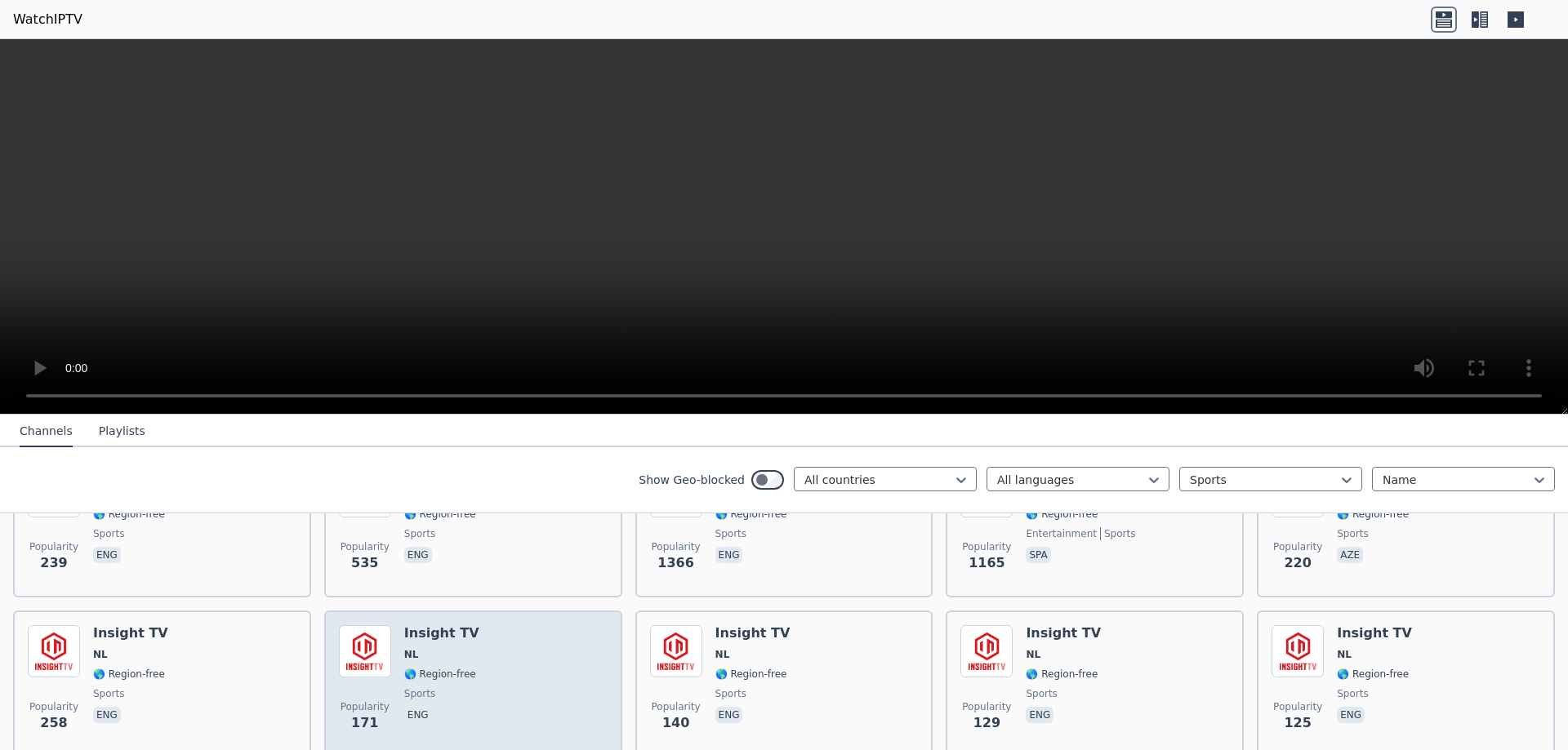
click at [442, 690] on div "Insight TV NL 🌎 Region-free sports eng" at bounding box center [442, 684] width 75 height 118
click at [442, 690] on div "Insight TV NL 🌎 Region-free sports eng" at bounding box center [442, 684] width 75 height 118
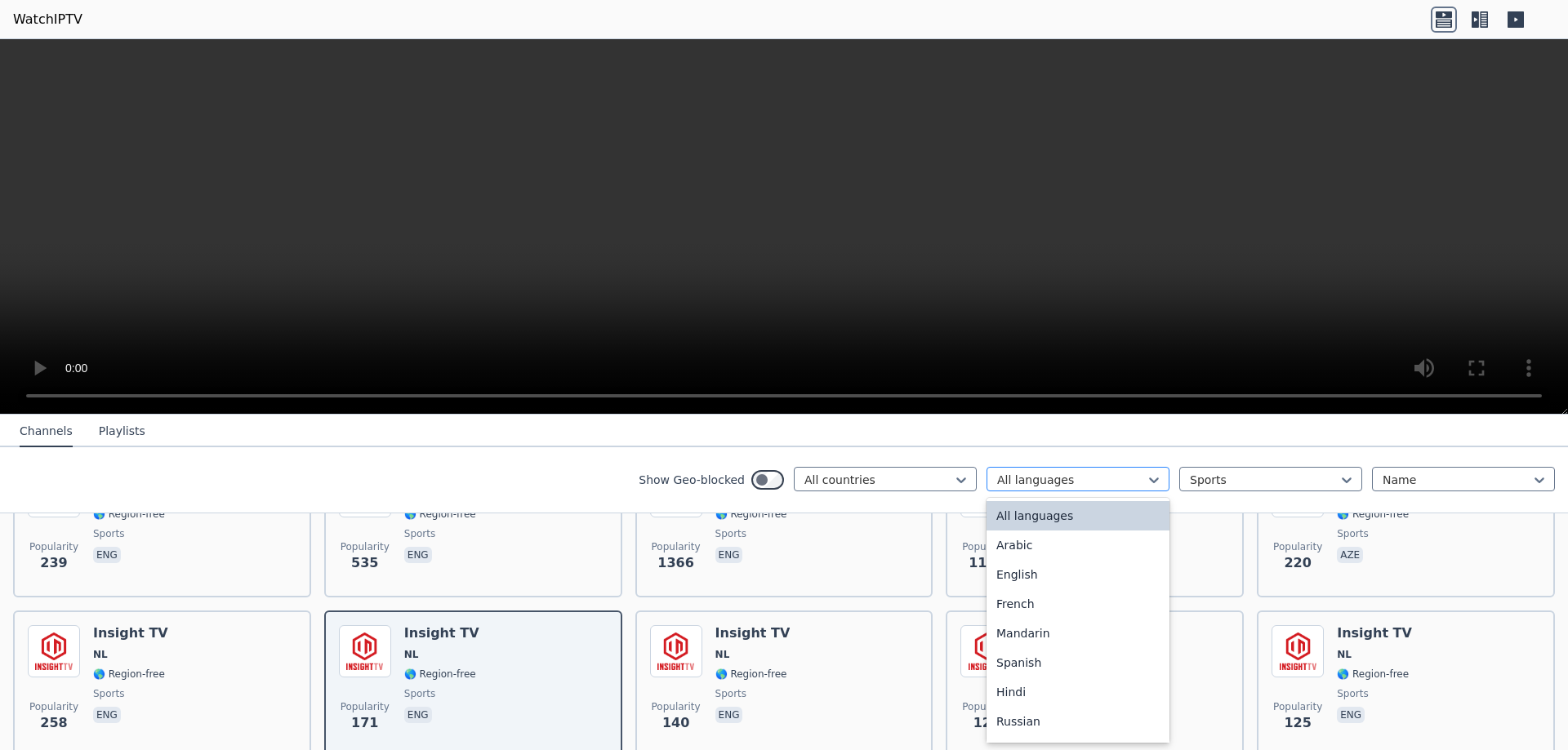
click at [1022, 482] on div at bounding box center [1071, 480] width 149 height 16
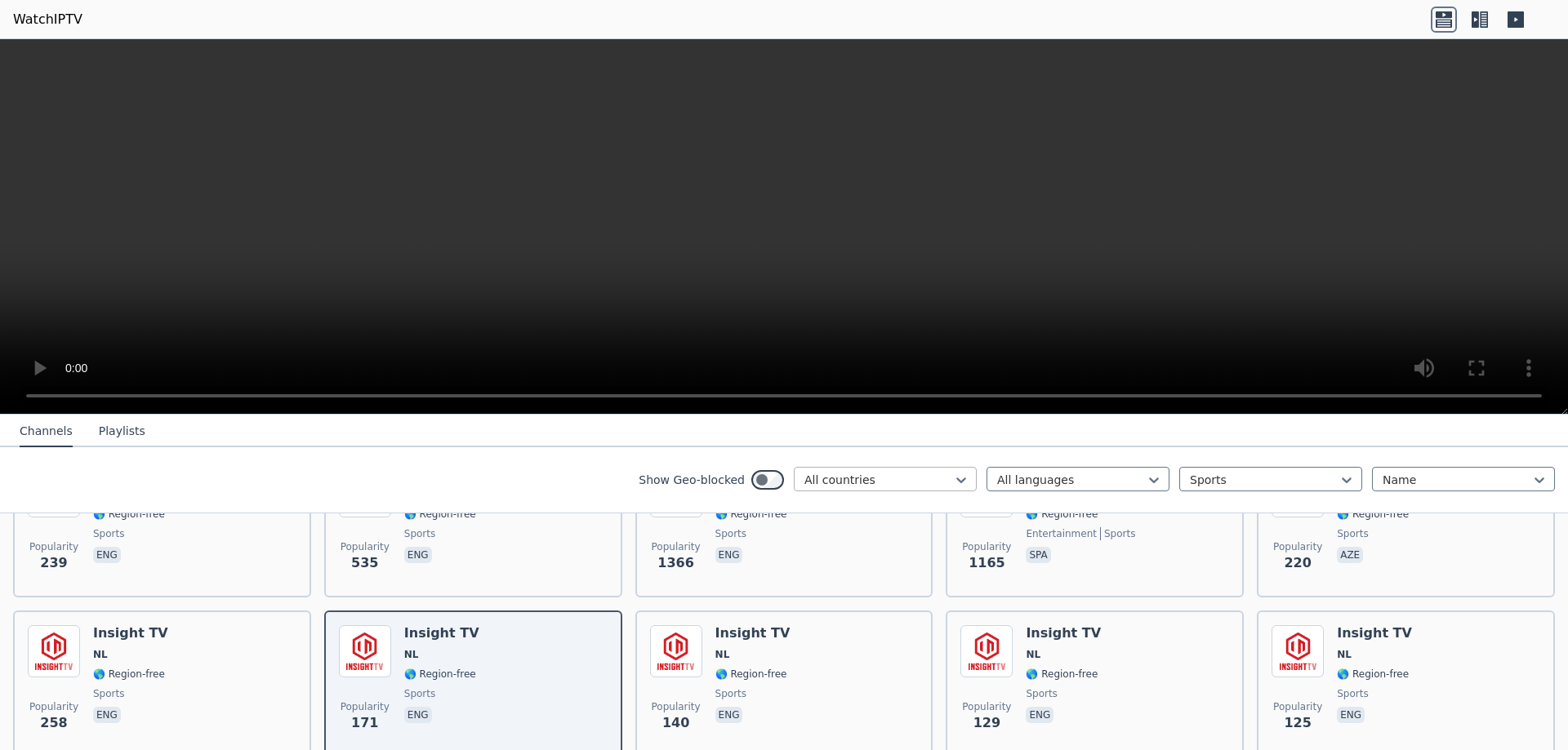
click at [893, 474] on div at bounding box center [879, 480] width 149 height 16
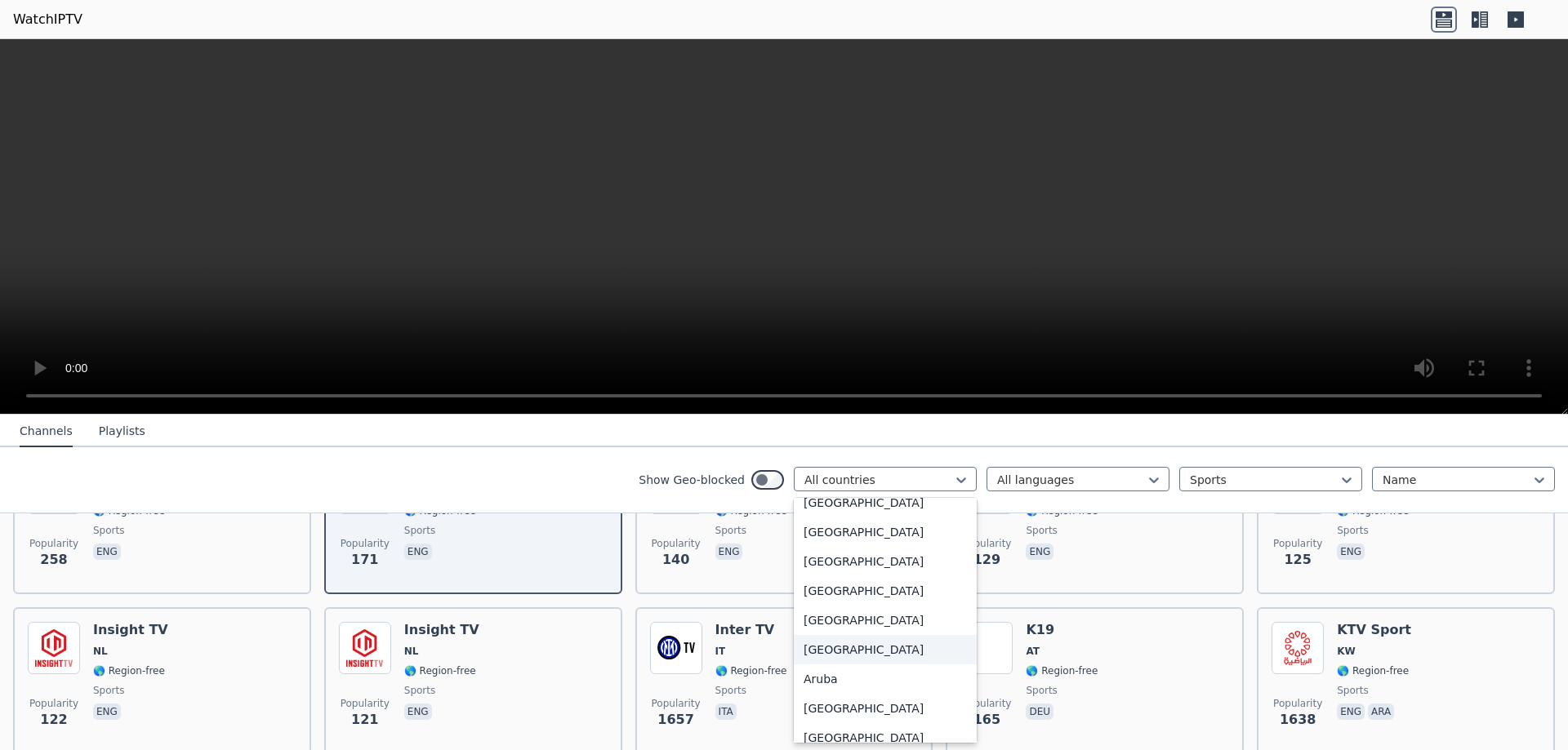
scroll to position [82, 0]
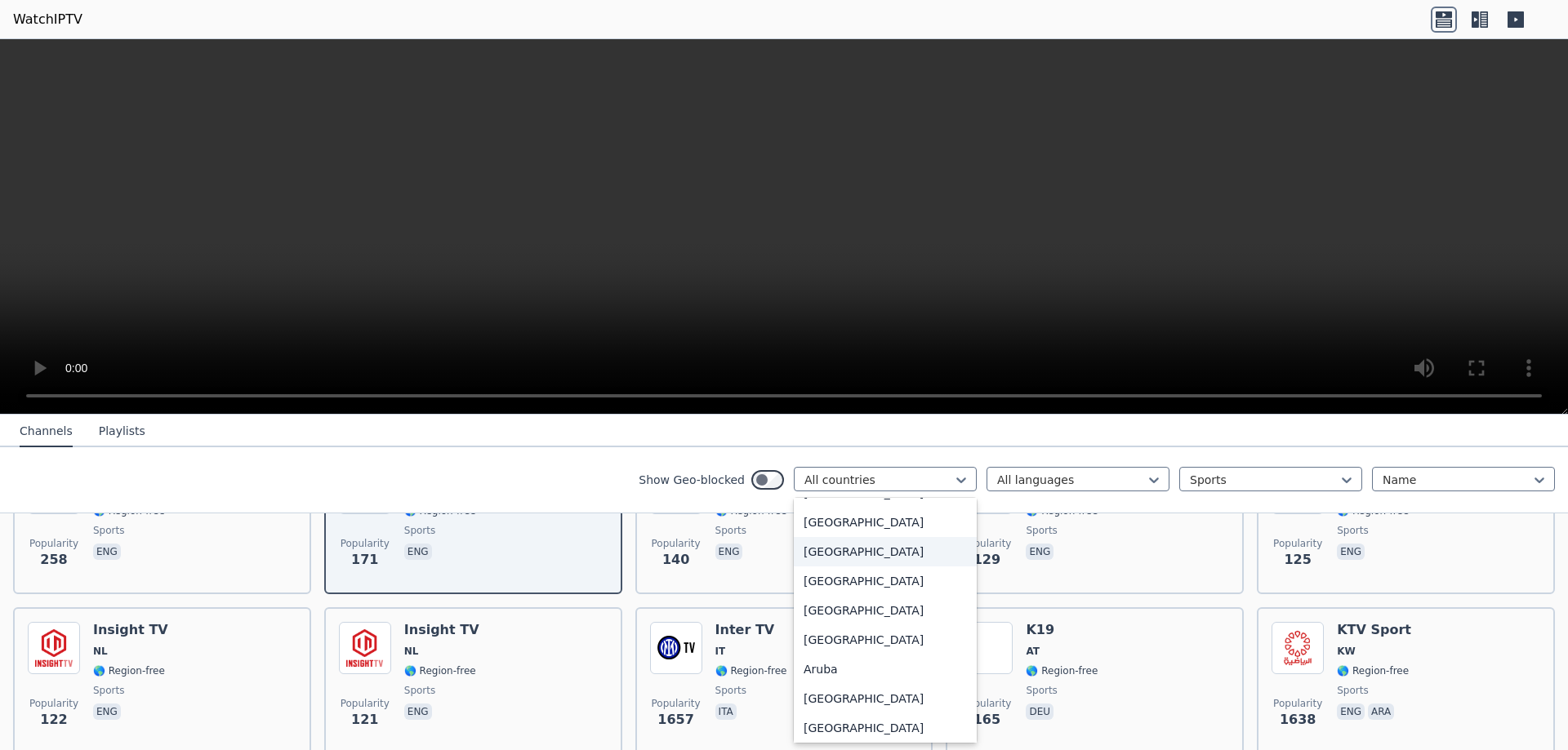
type input "*"
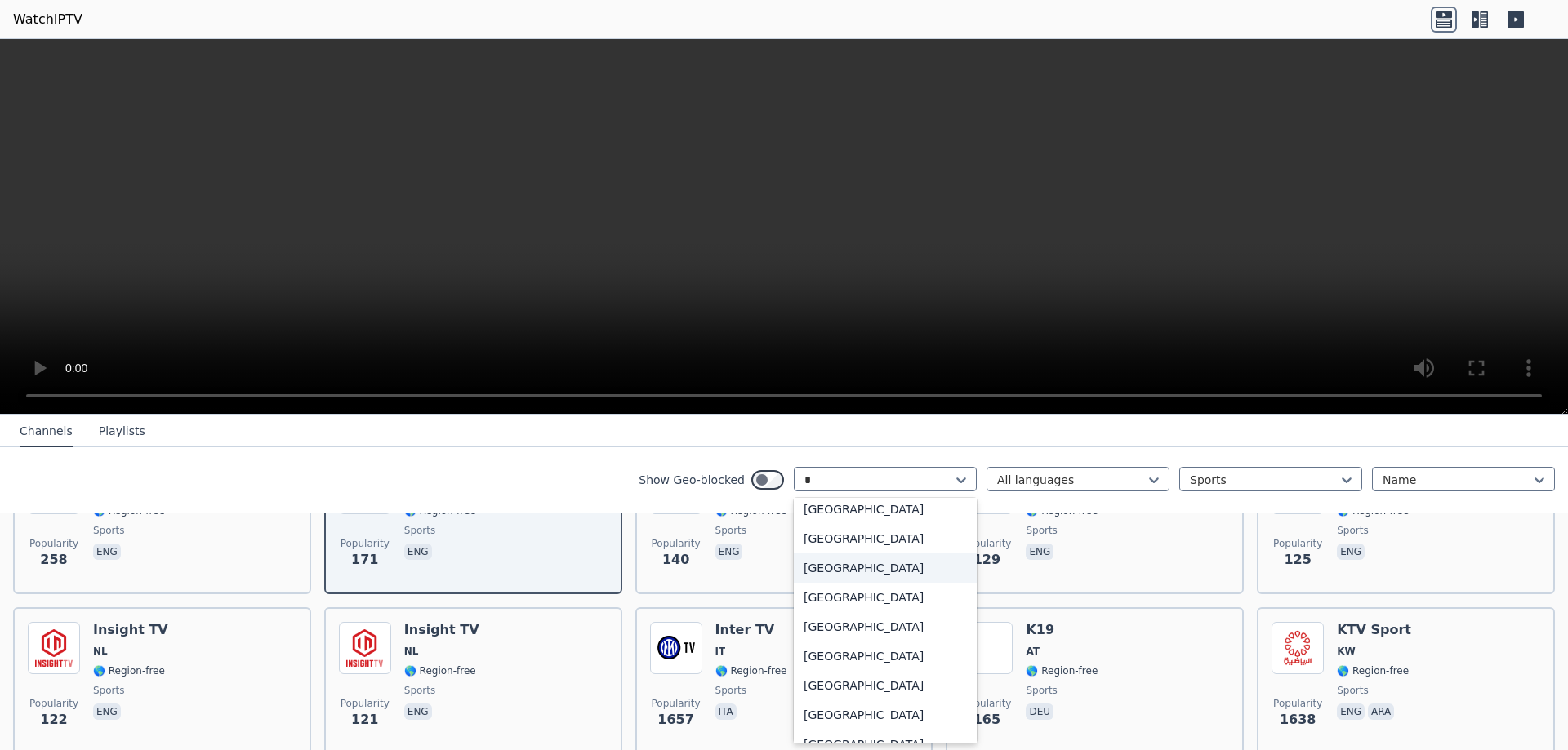
click at [880, 573] on div "[GEOGRAPHIC_DATA]" at bounding box center [885, 568] width 183 height 29
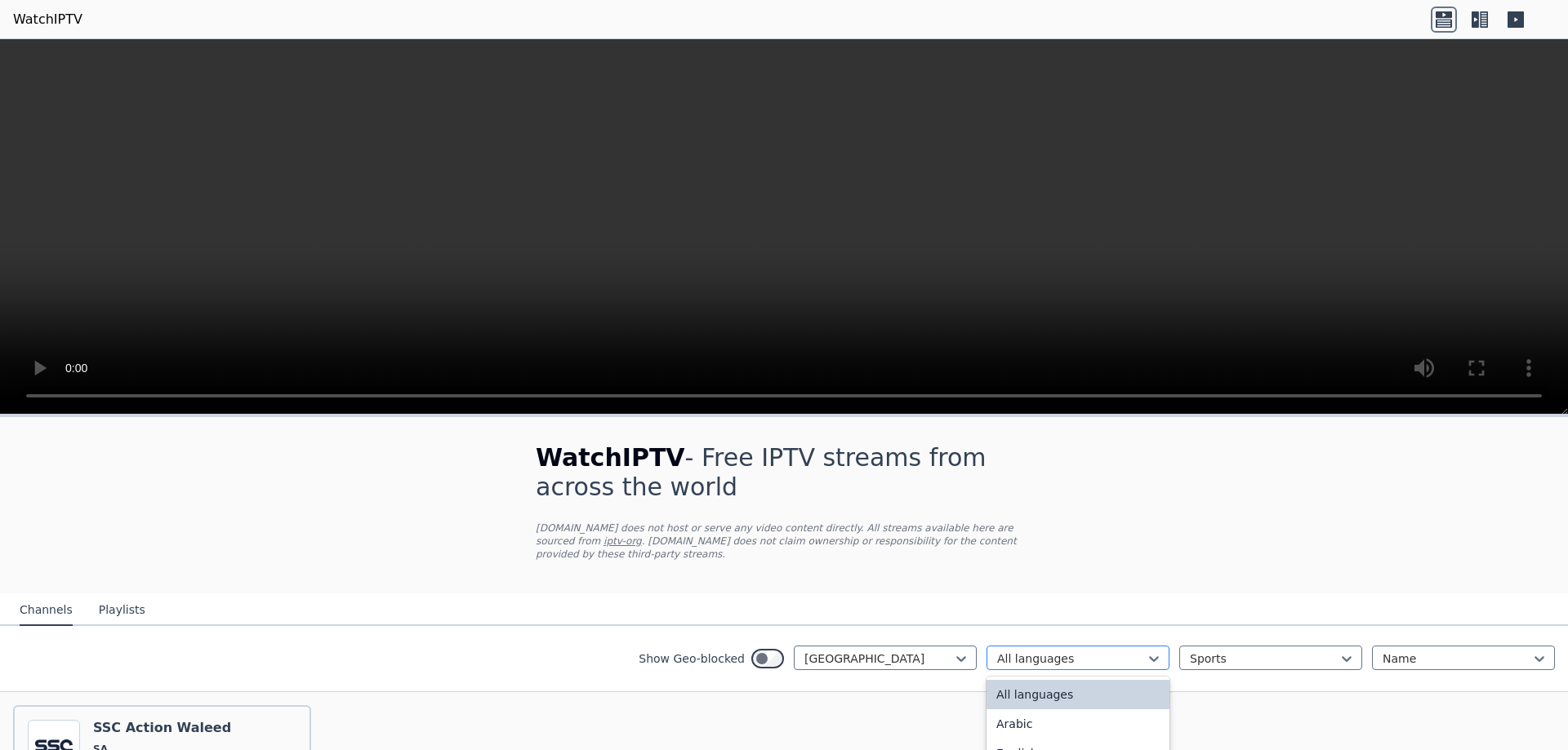
click at [1054, 651] on div at bounding box center [1071, 659] width 149 height 16
click at [1048, 710] on div "Arabic" at bounding box center [1077, 724] width 183 height 29
click at [1215, 651] on div at bounding box center [1264, 659] width 149 height 16
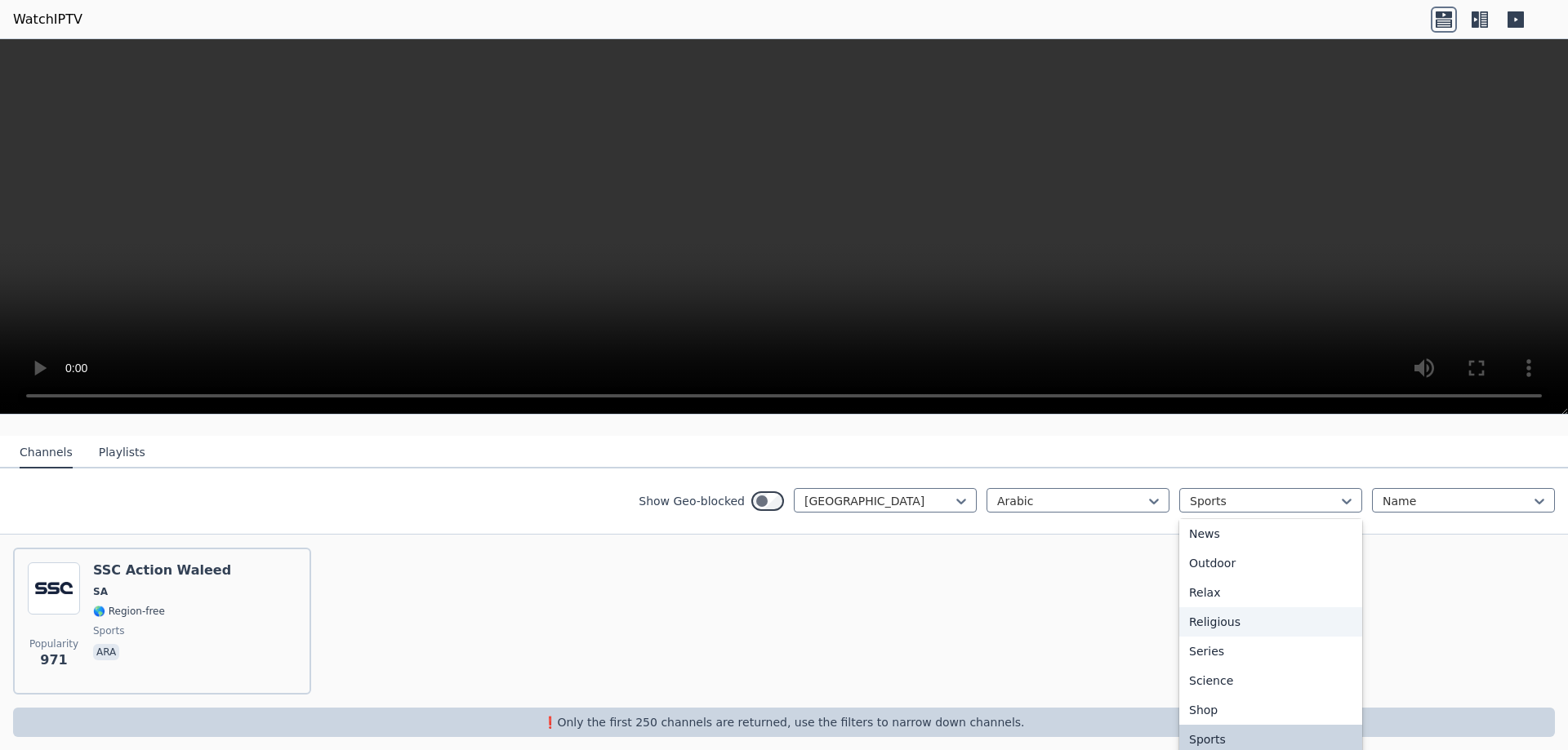
scroll to position [556, 0]
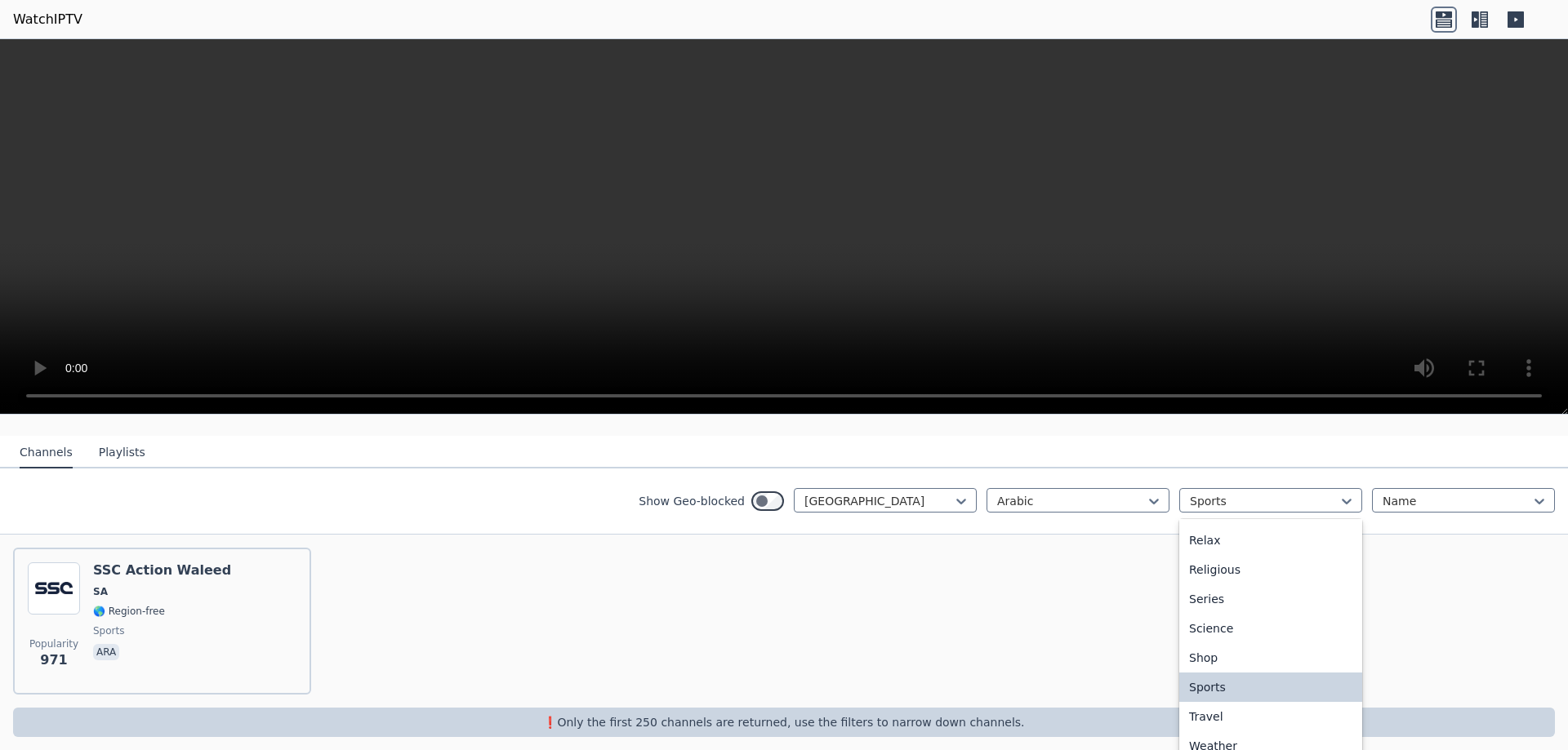
click at [1234, 679] on div "Sports" at bounding box center [1270, 687] width 183 height 29
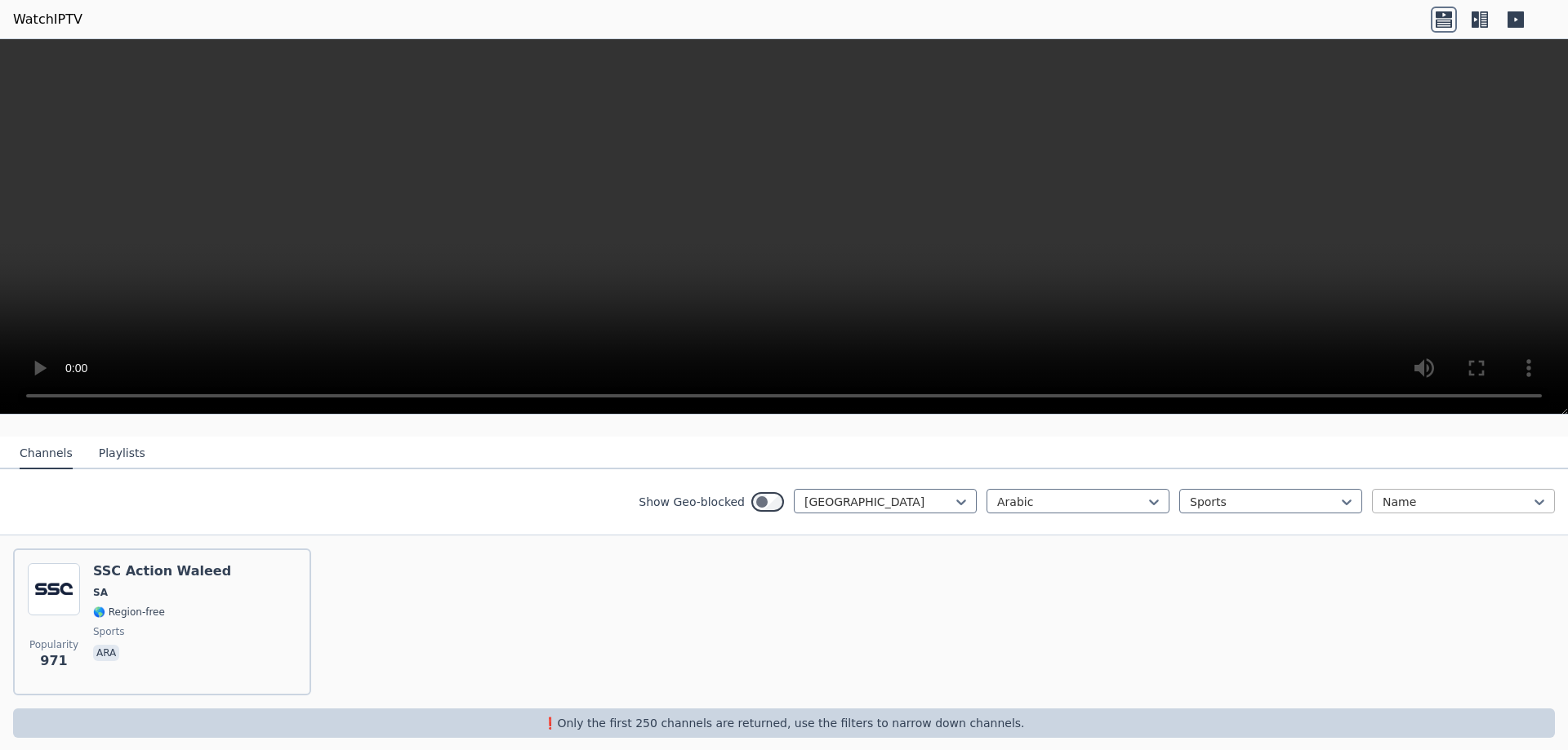
click at [1425, 494] on div at bounding box center [1457, 502] width 149 height 16
click at [1402, 523] on div "Name" at bounding box center [1463, 538] width 183 height 29
click at [1237, 589] on div "Popularity 971 SSC Action Waleed SA 🌎 Region-free sports ara" at bounding box center [784, 622] width 1568 height 173
click at [774, 493] on div "Show Geo-blocked [GEOGRAPHIC_DATA]" at bounding box center [807, 501] width 338 height 26
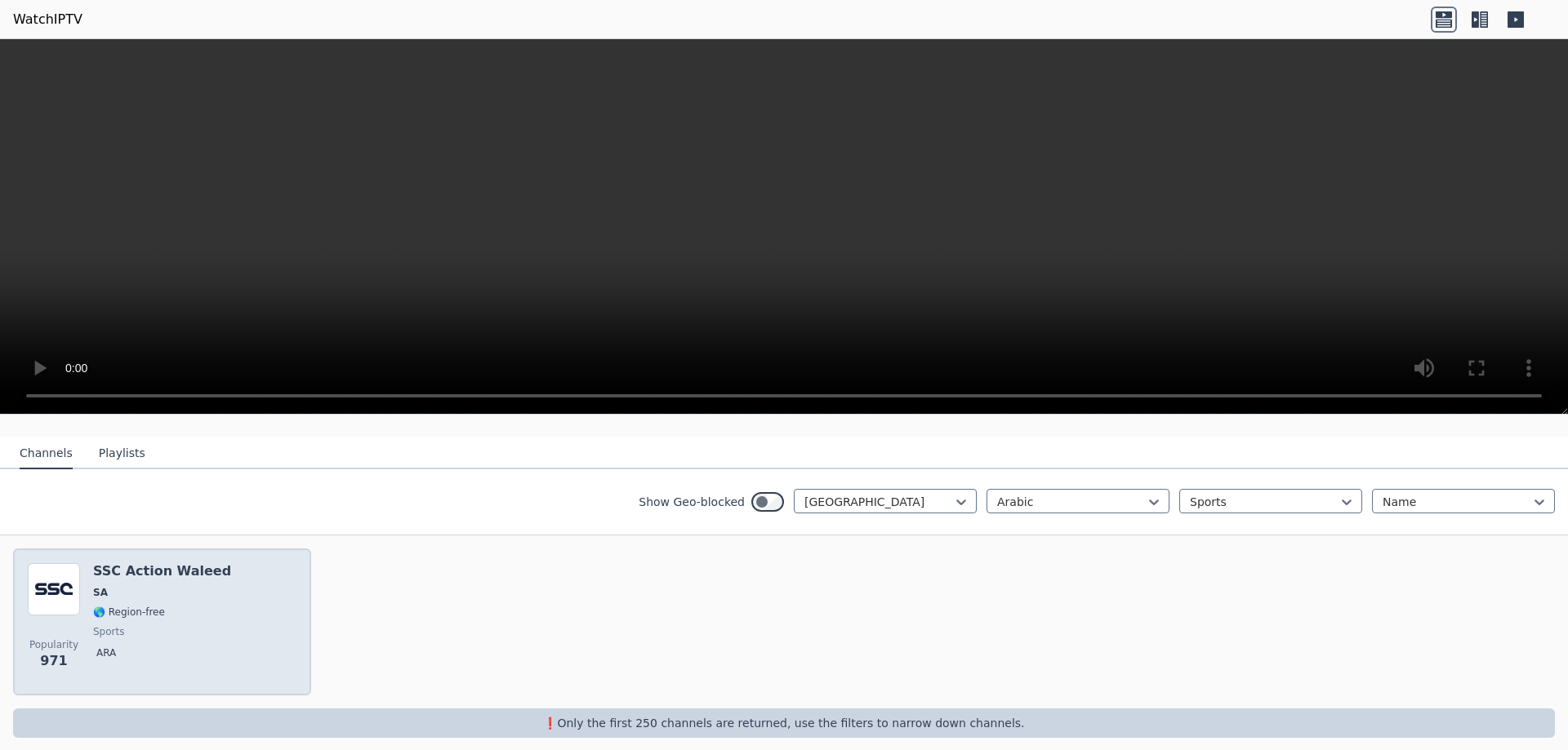
click at [268, 621] on div "Popularity 971 SSC Action Waleed SA 🌎 Region-free sports ara" at bounding box center [161, 622] width 268 height 118
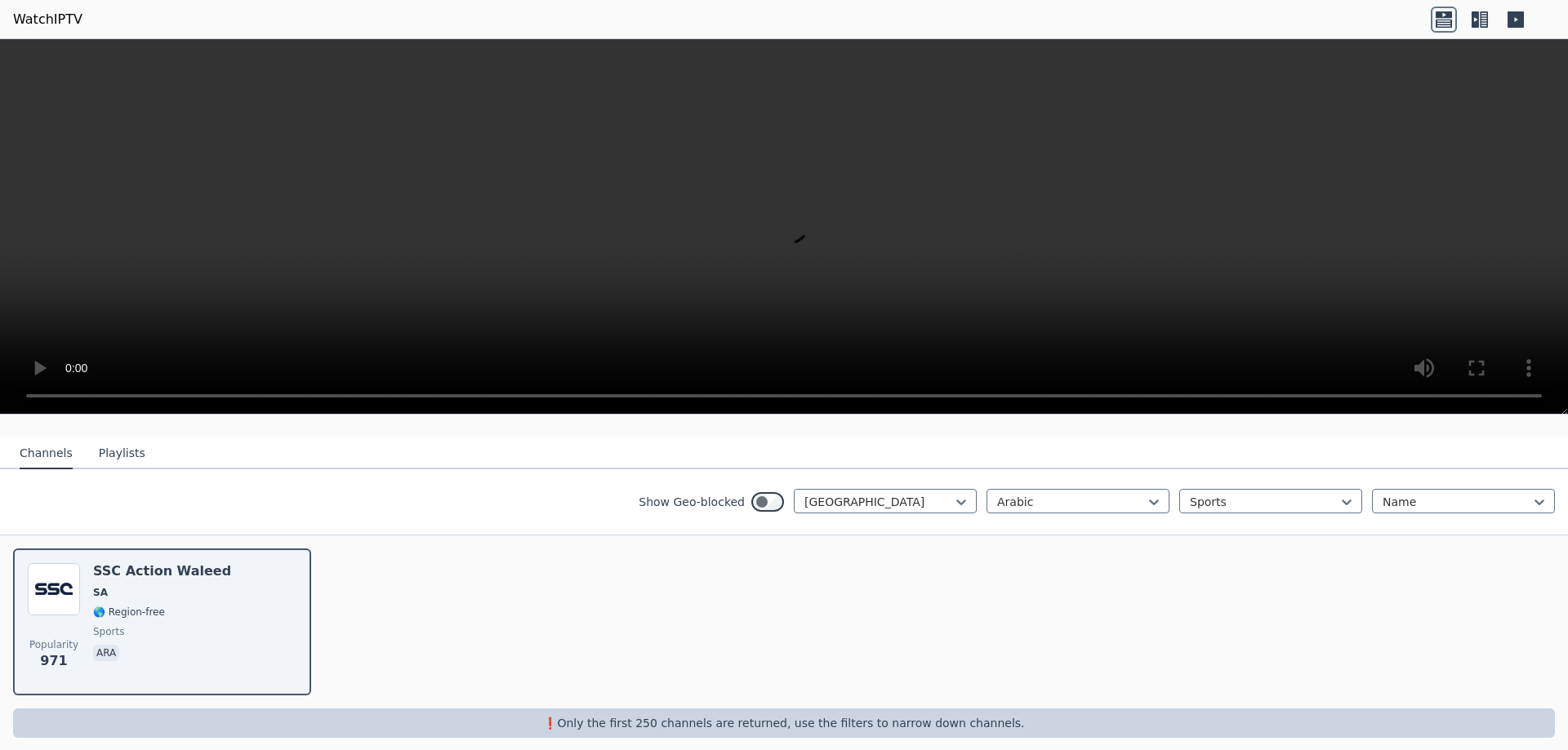
click at [116, 447] on button "Playlists" at bounding box center [122, 454] width 46 height 31
